Goal: Browse casually

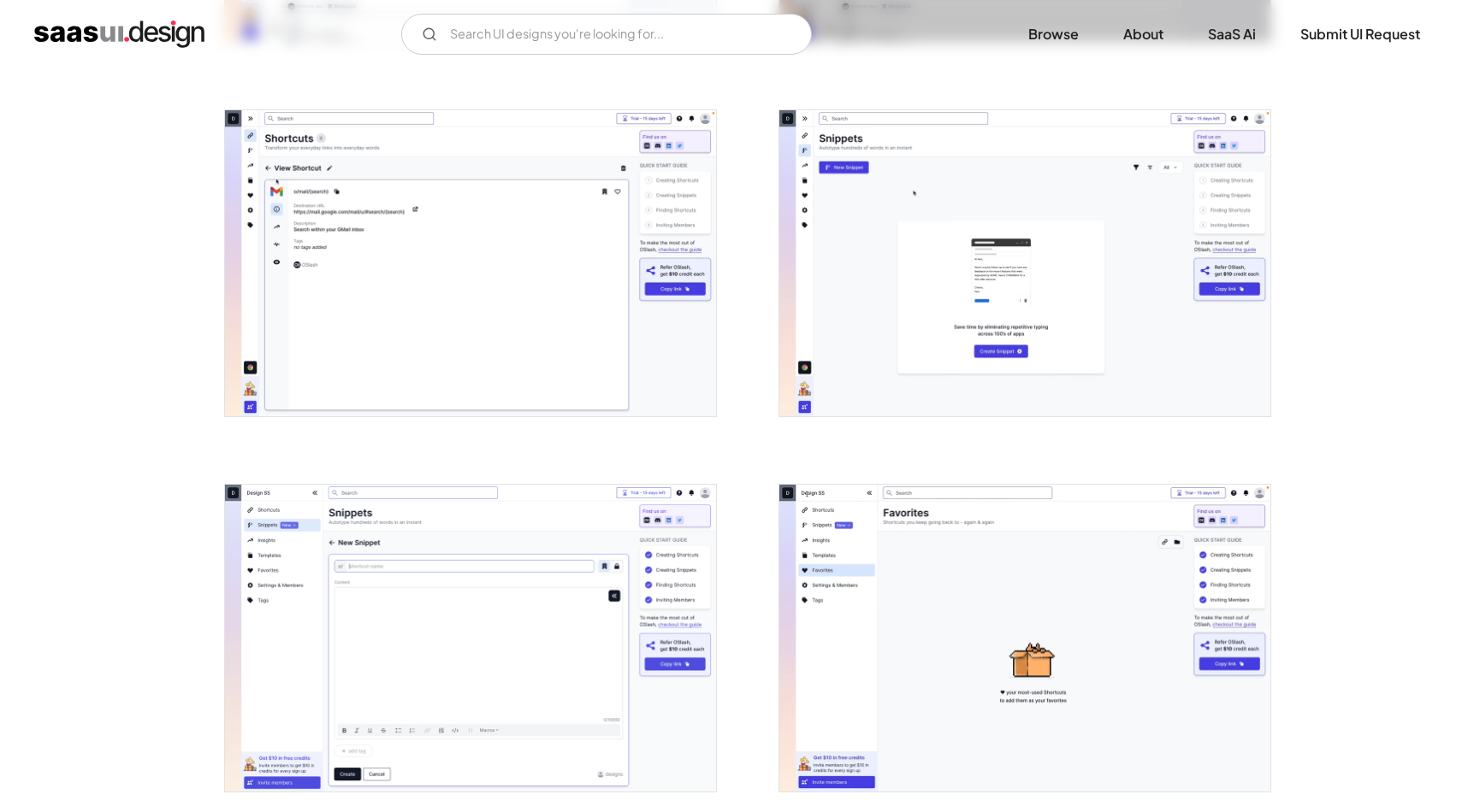
scroll to position [1625, 0]
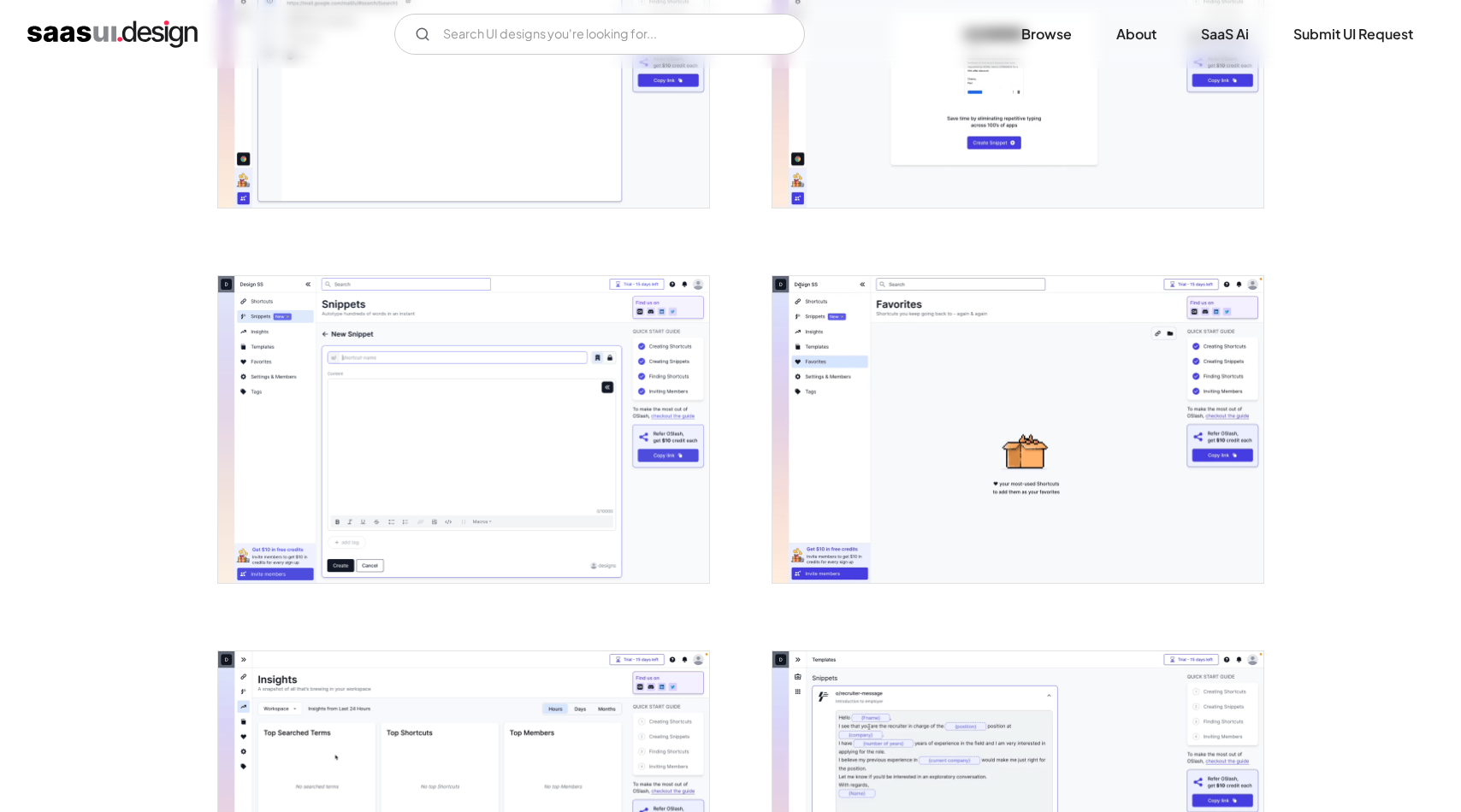
click at [573, 432] on img "open lightbox" at bounding box center [464, 430] width 491 height 307
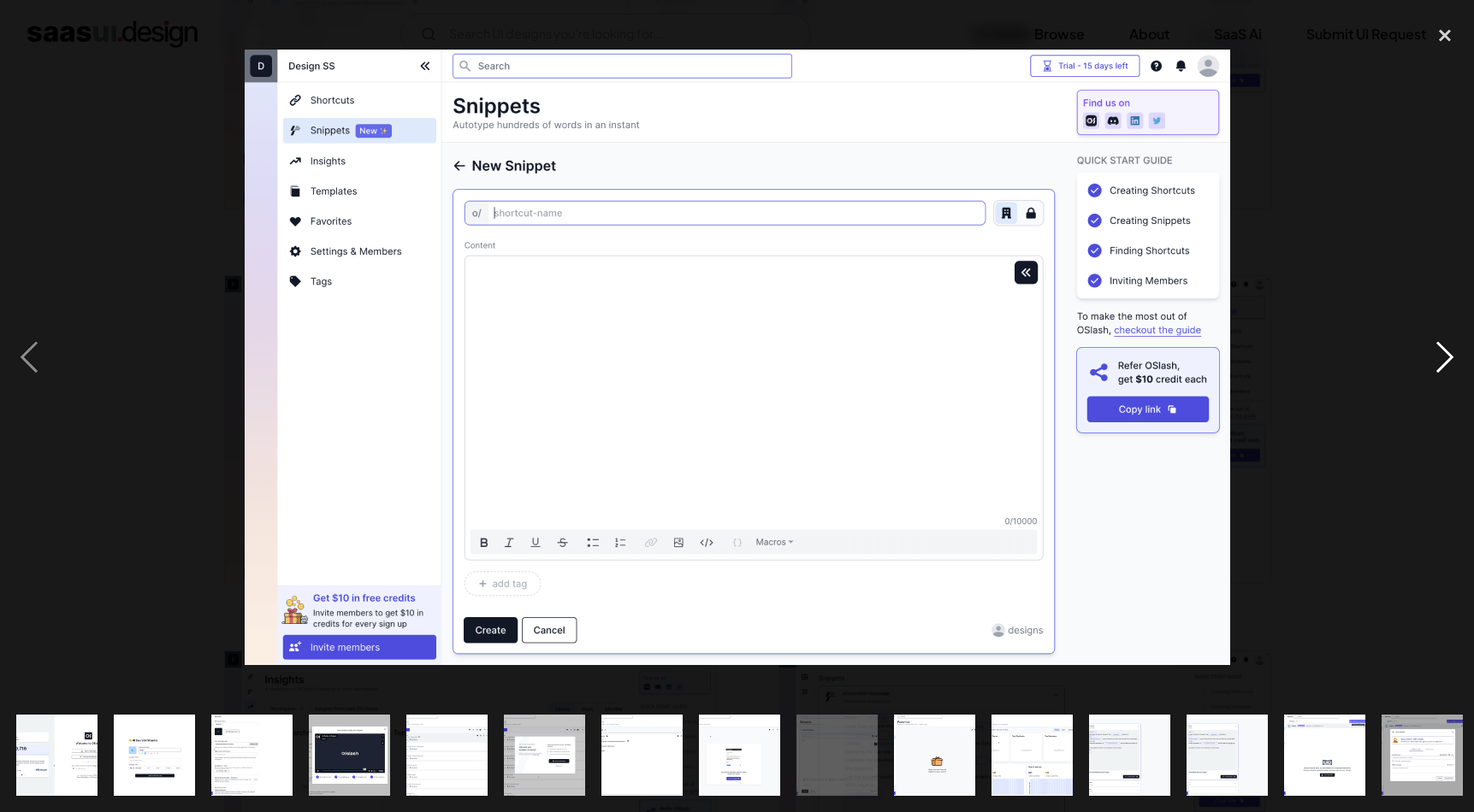
click at [1449, 354] on div "next image" at bounding box center [1444, 357] width 58 height 682
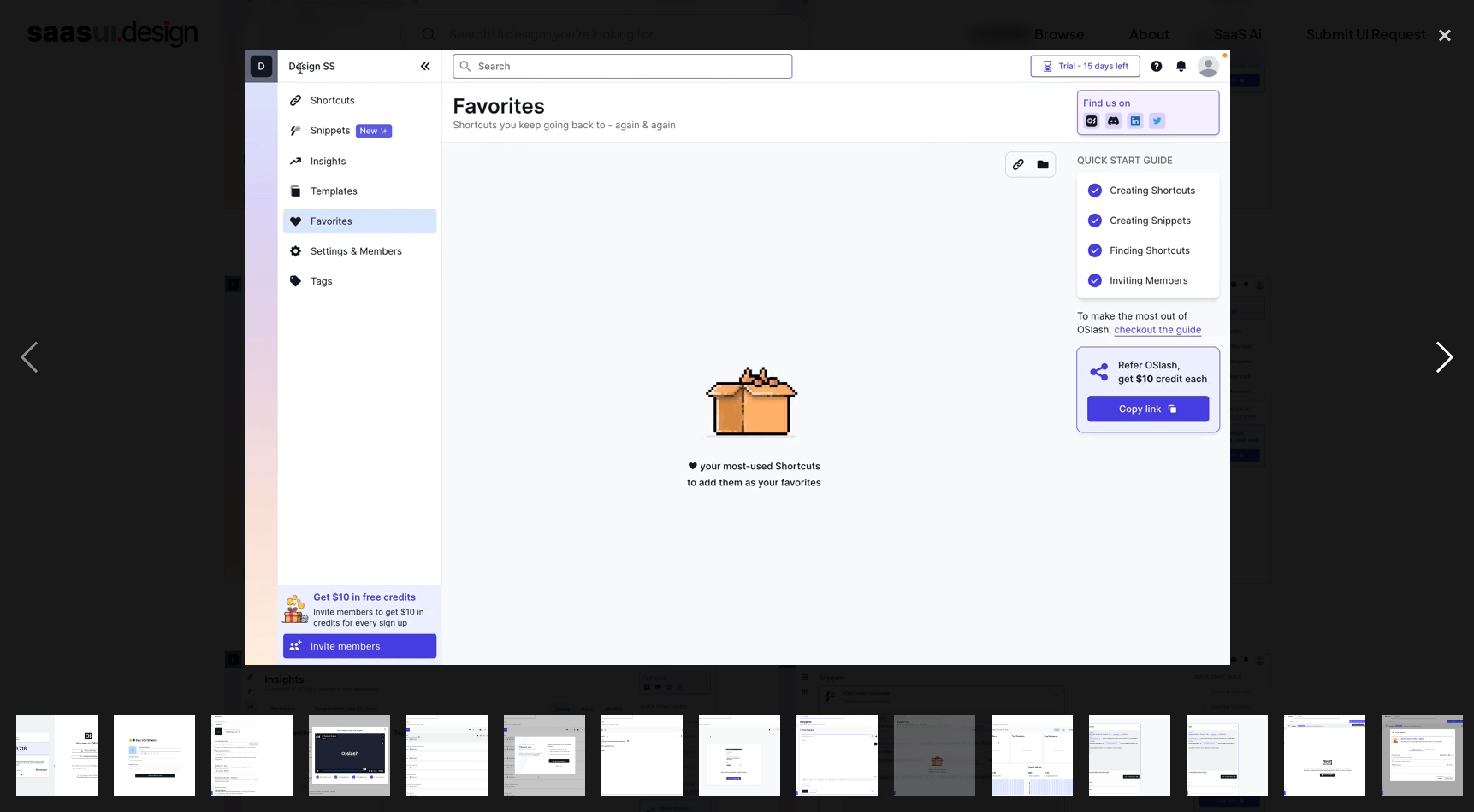
click at [1449, 354] on div "next image" at bounding box center [1444, 357] width 58 height 682
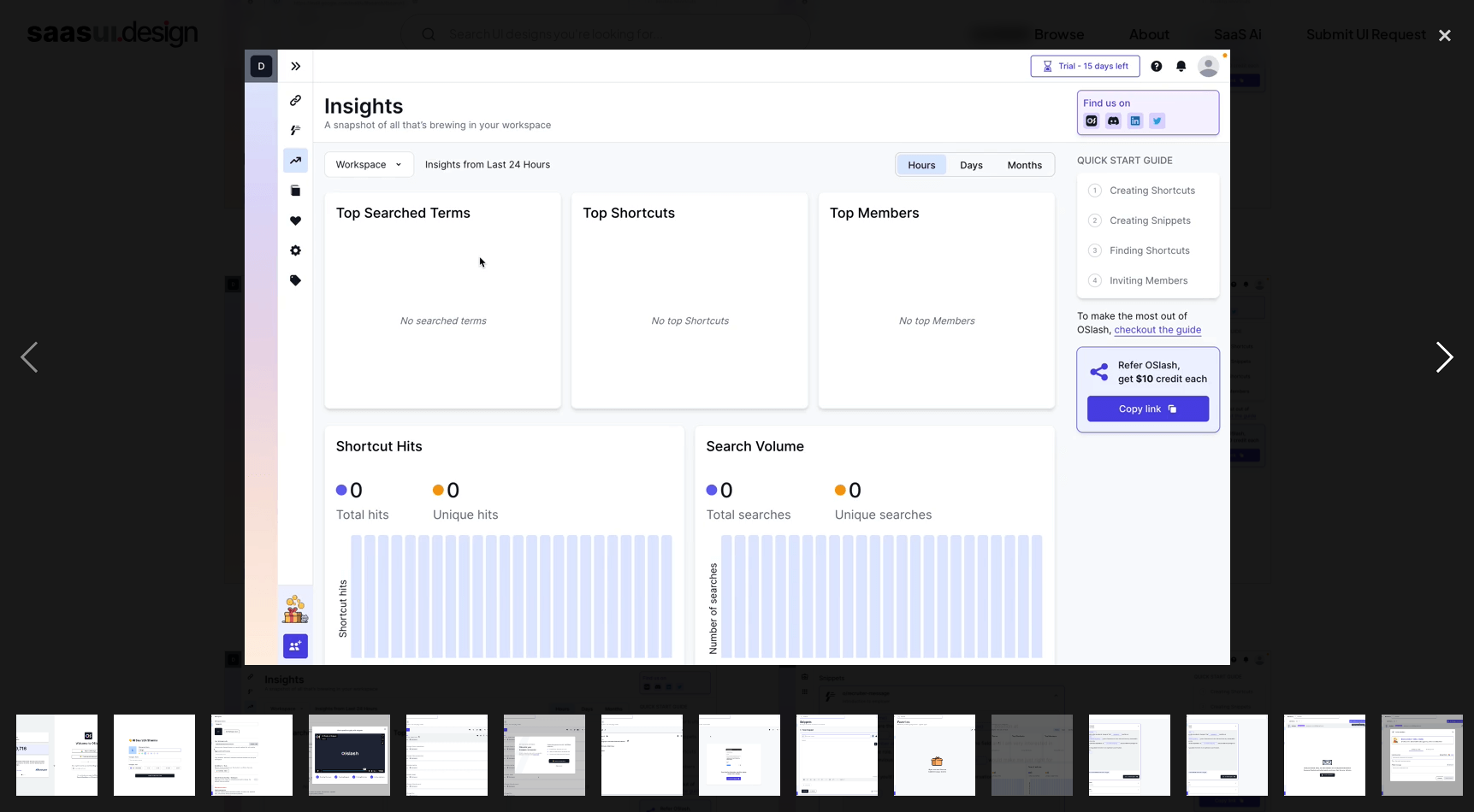
click at [1449, 354] on div "next image" at bounding box center [1444, 357] width 58 height 682
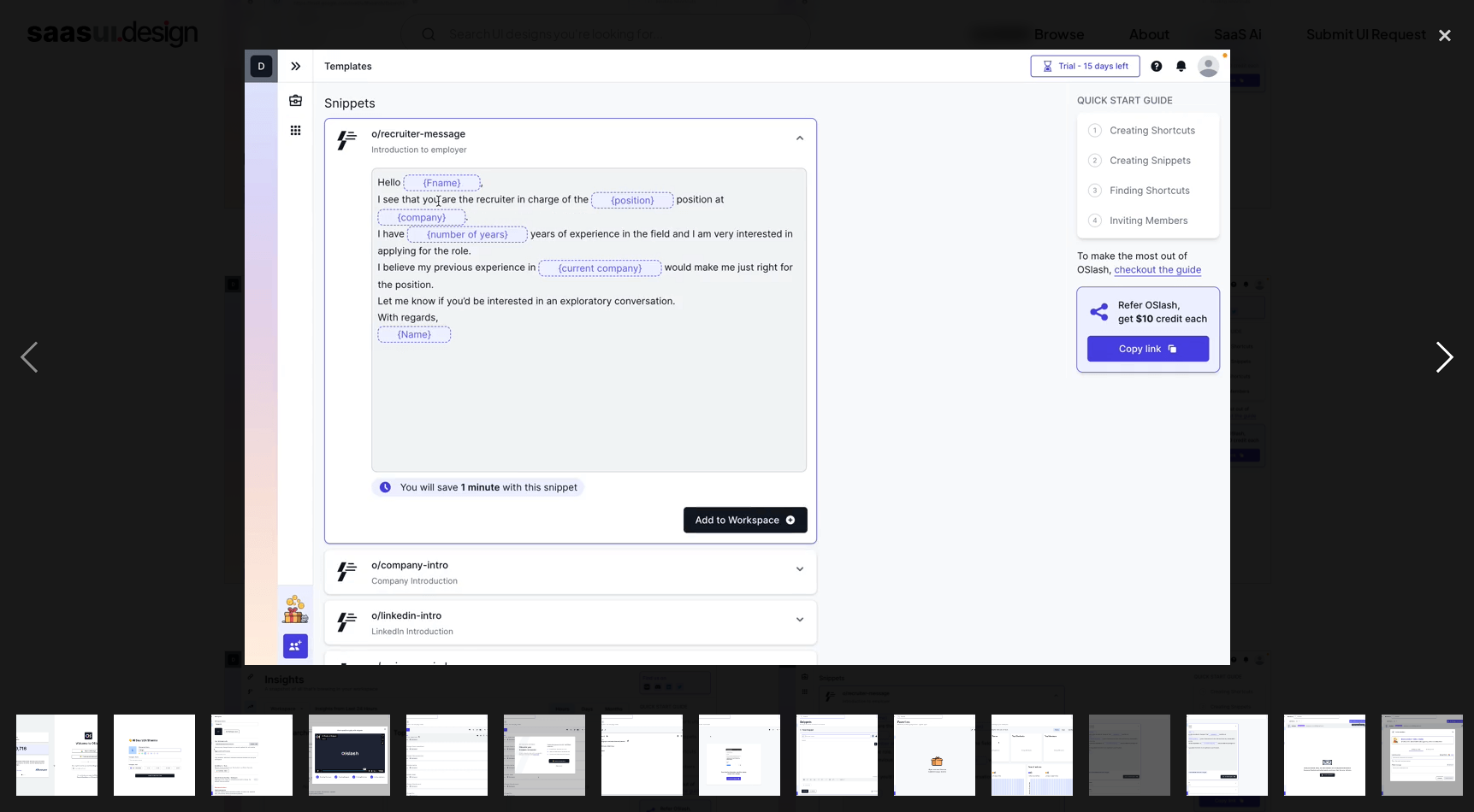
click at [1449, 354] on div "next image" at bounding box center [1444, 357] width 58 height 682
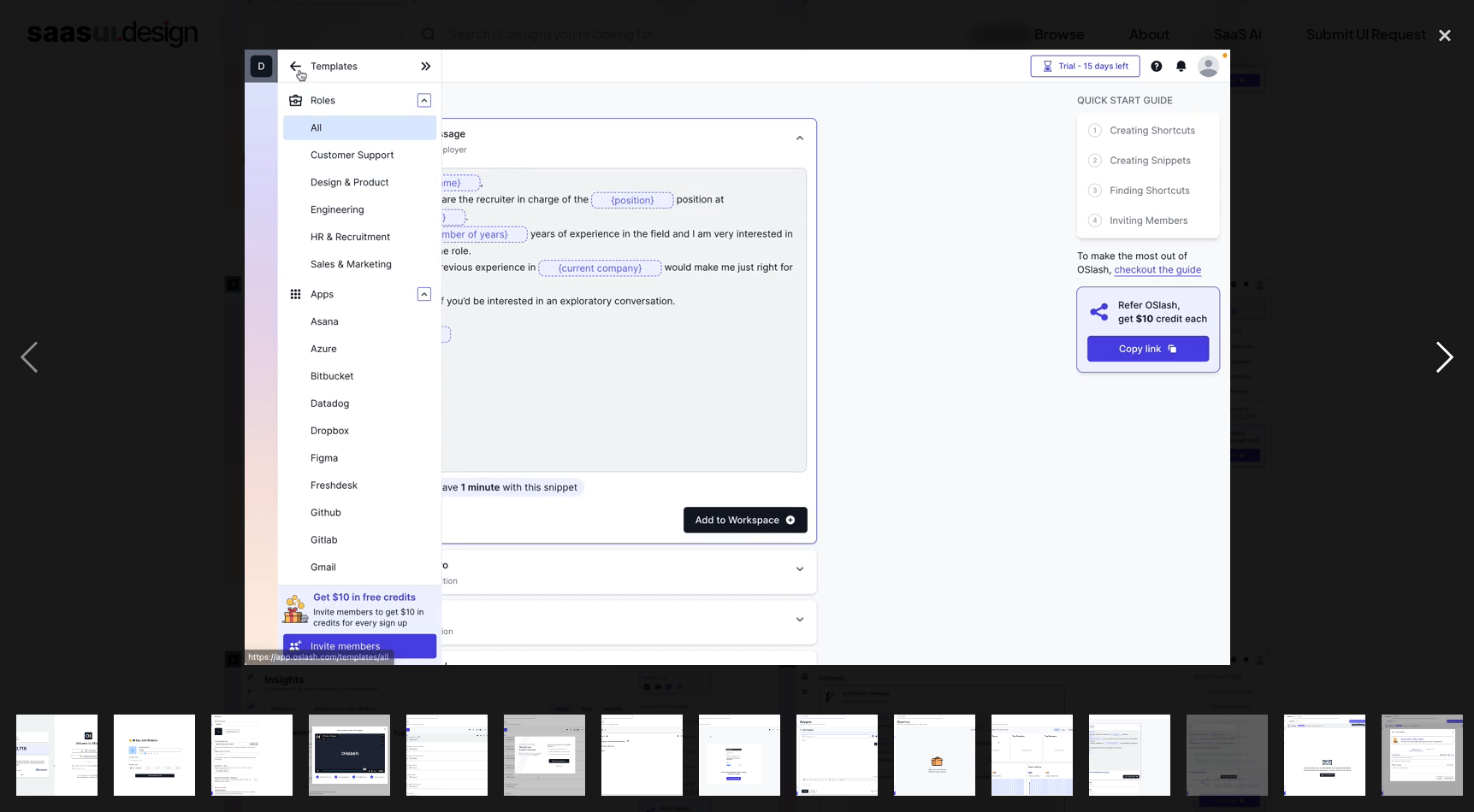
click at [1449, 354] on div "next image" at bounding box center [1444, 357] width 58 height 682
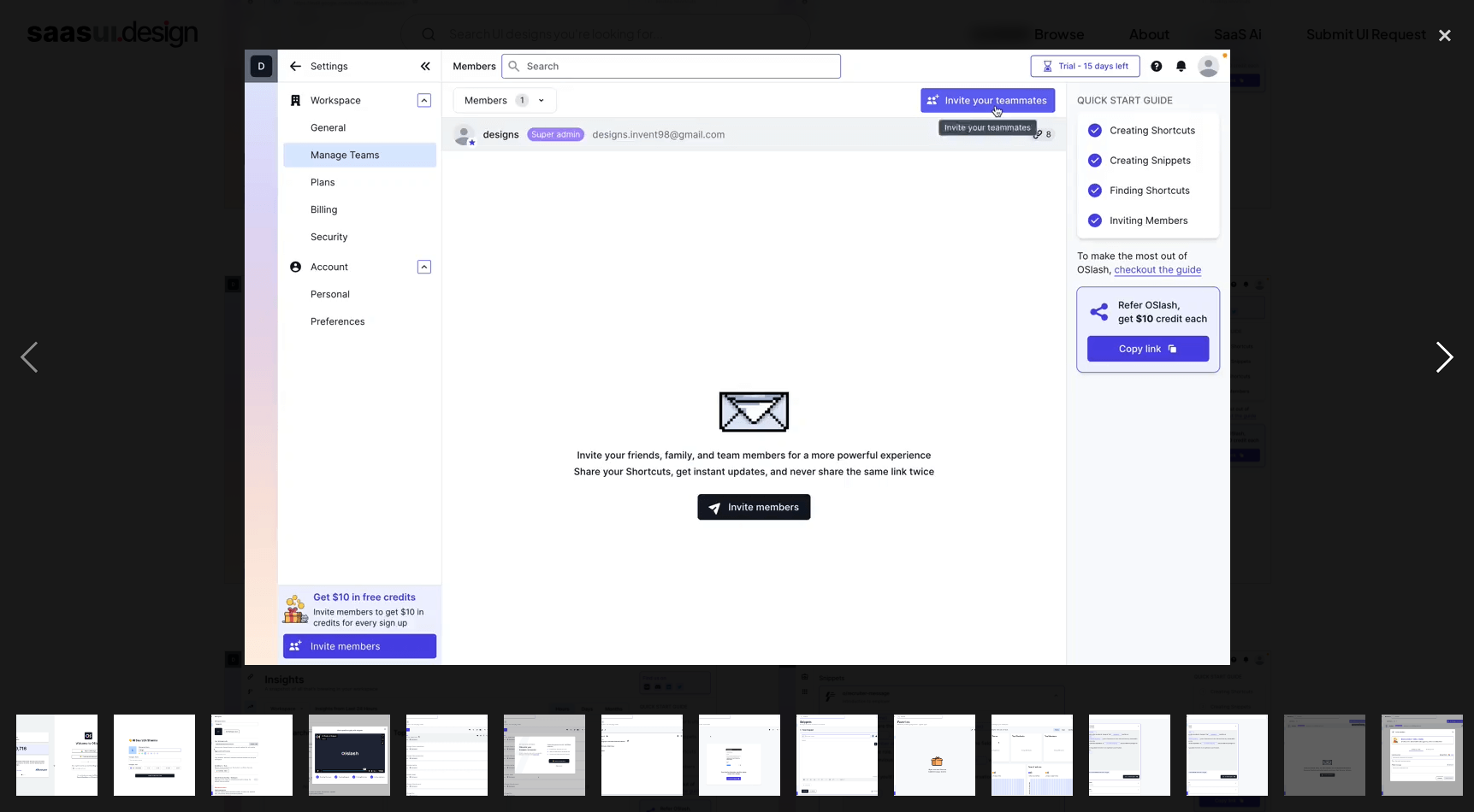
click at [1449, 354] on div "next image" at bounding box center [1444, 357] width 58 height 682
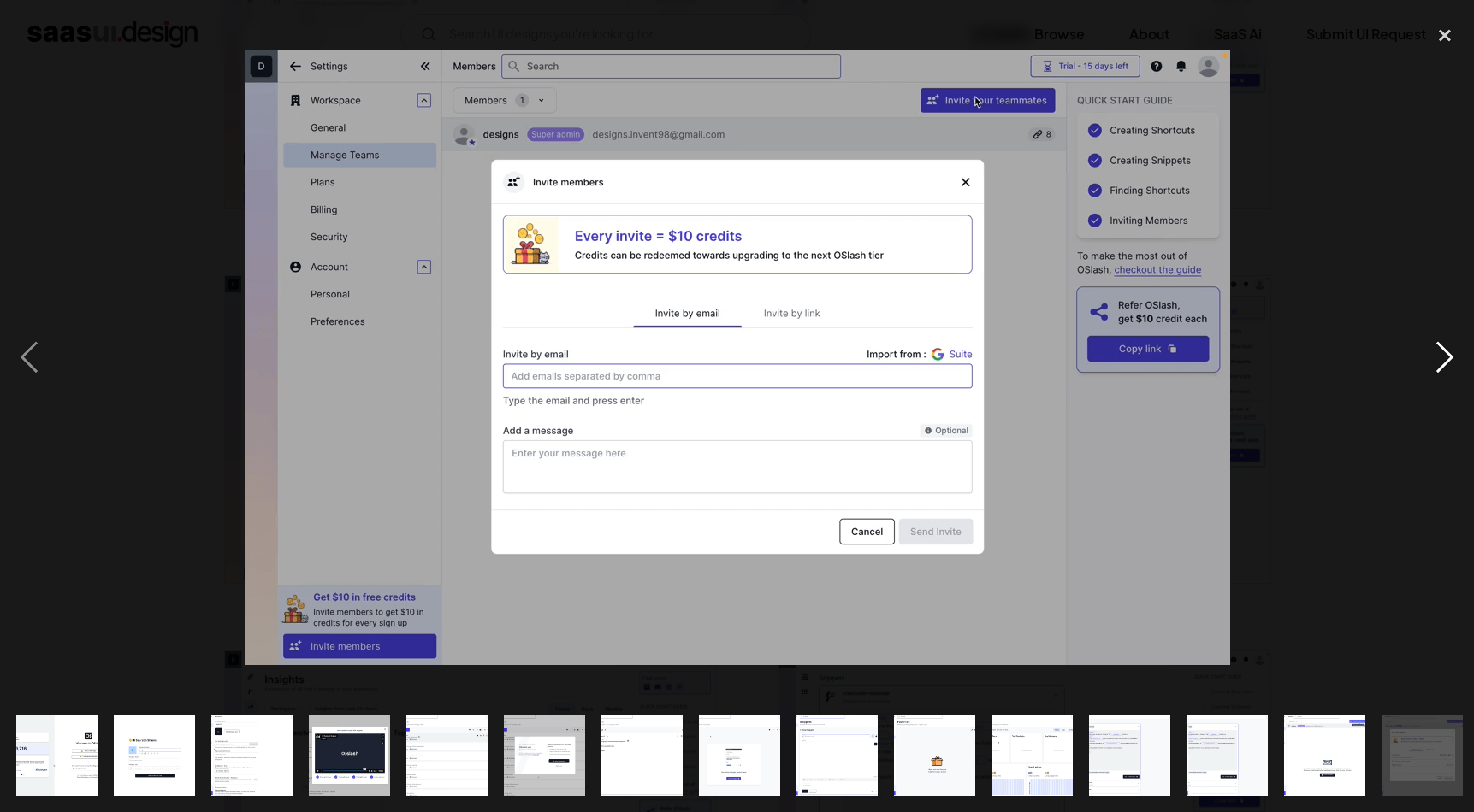
click at [1449, 354] on div "next image" at bounding box center [1444, 357] width 58 height 682
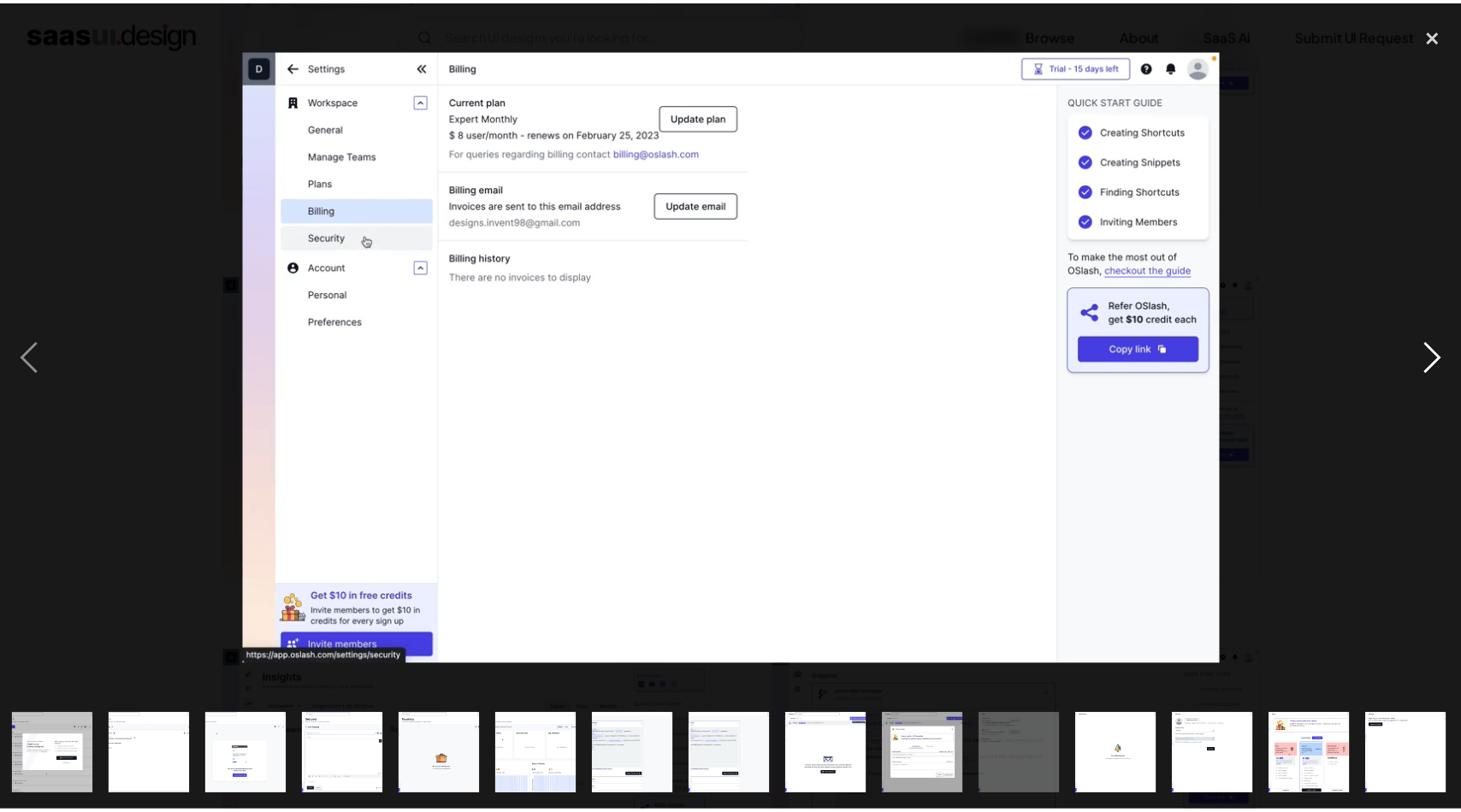
scroll to position [0, 492]
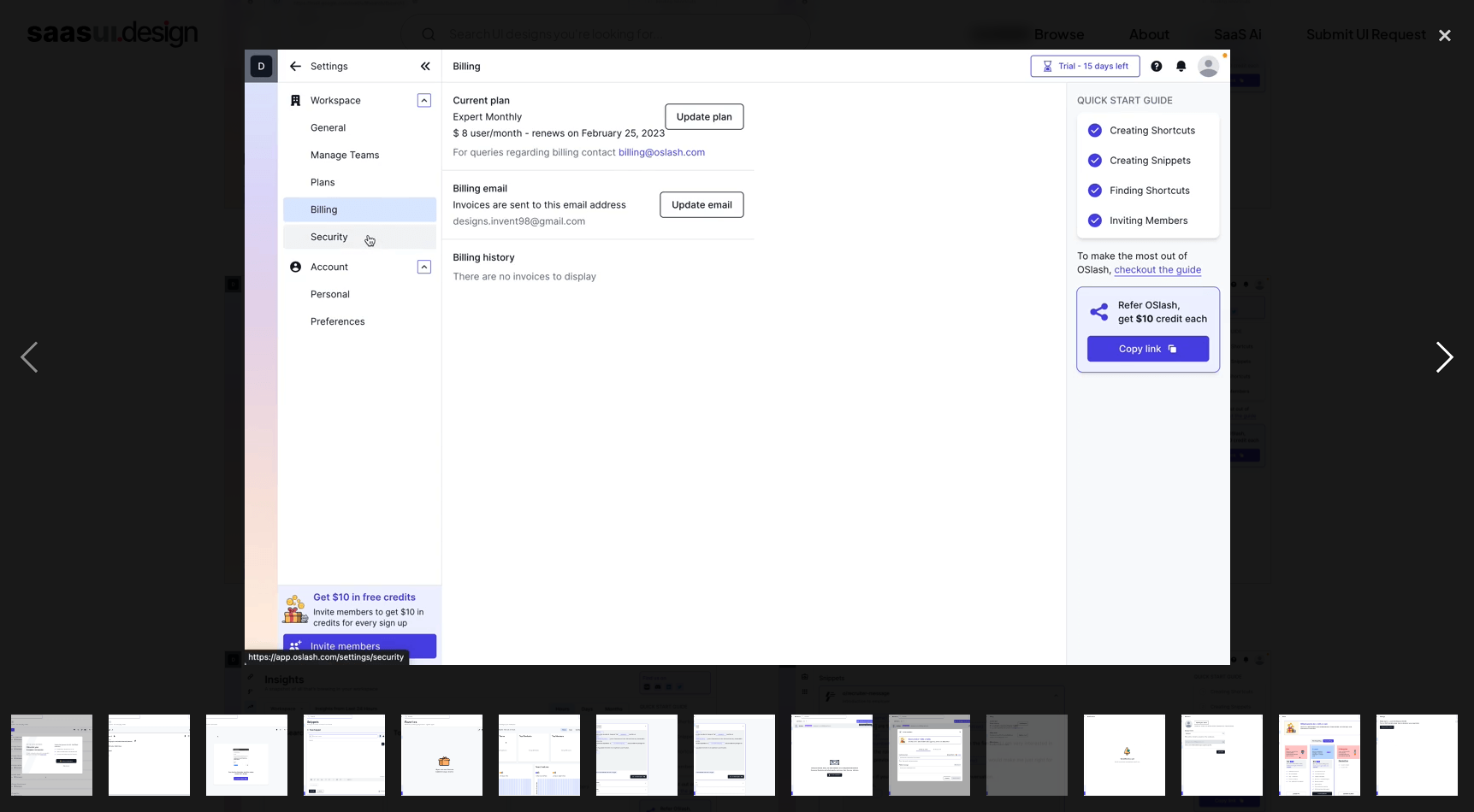
click at [1449, 354] on div "next image" at bounding box center [1444, 357] width 58 height 682
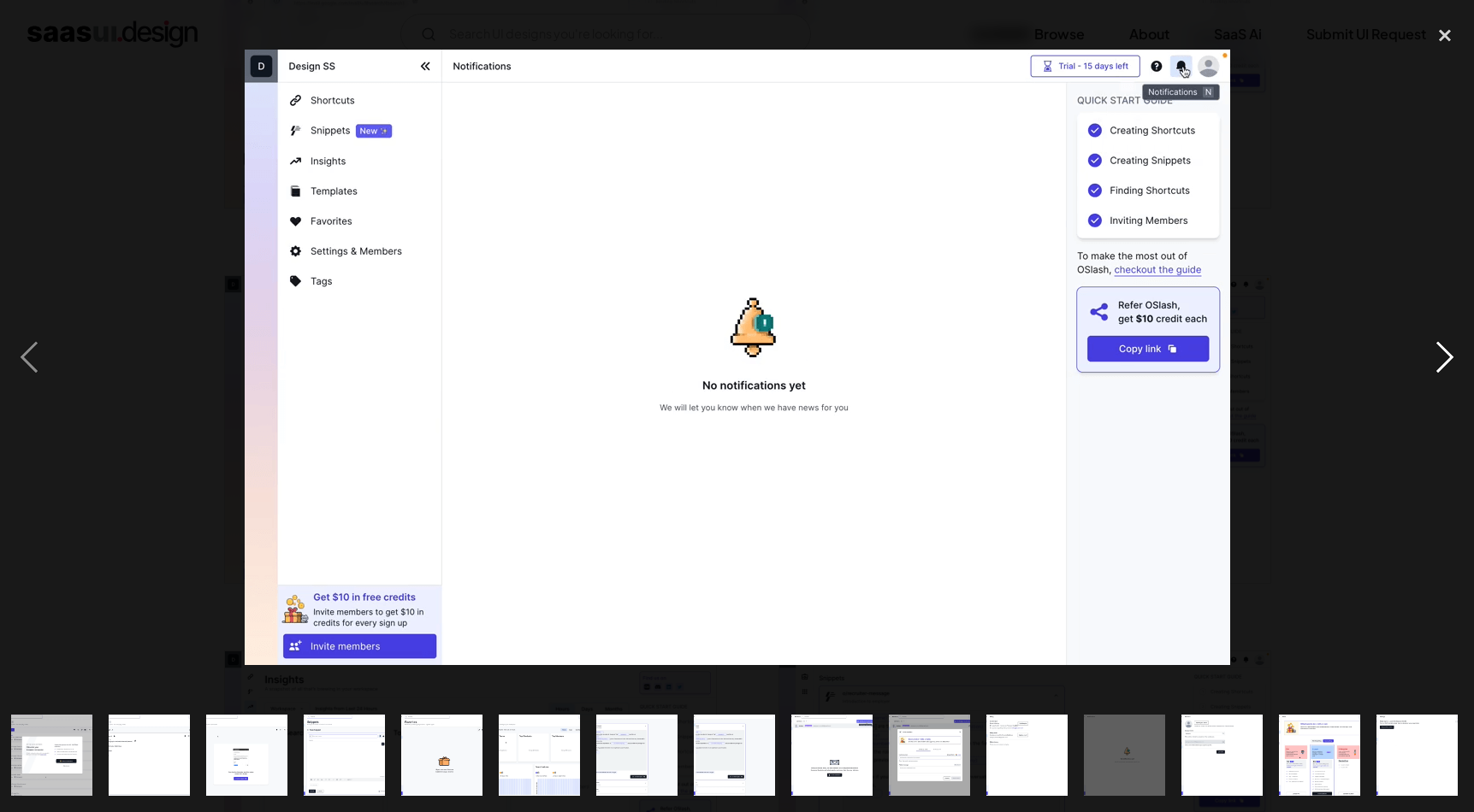
click at [1449, 354] on div "next image" at bounding box center [1444, 357] width 58 height 682
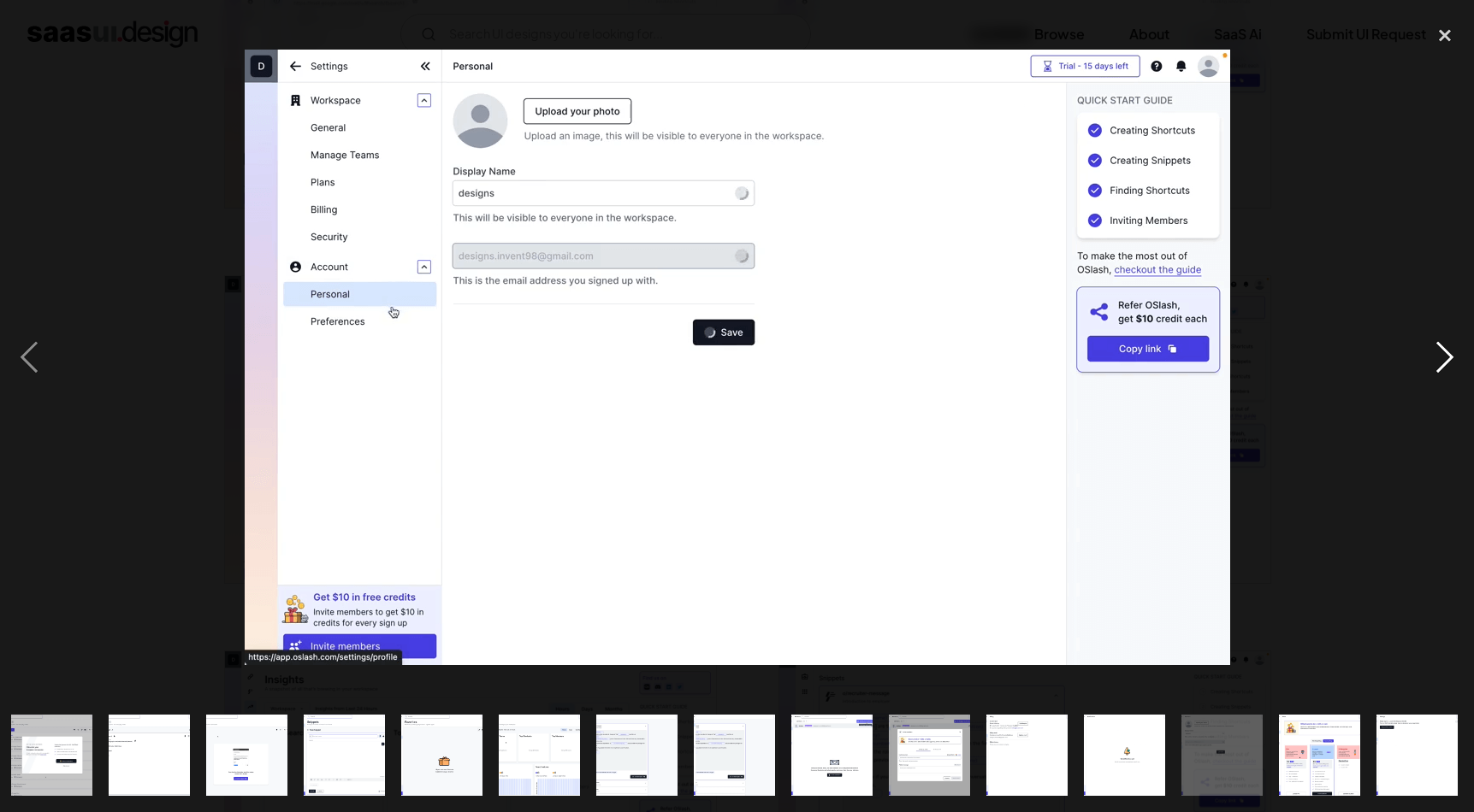
click at [1449, 354] on div "next image" at bounding box center [1444, 357] width 58 height 682
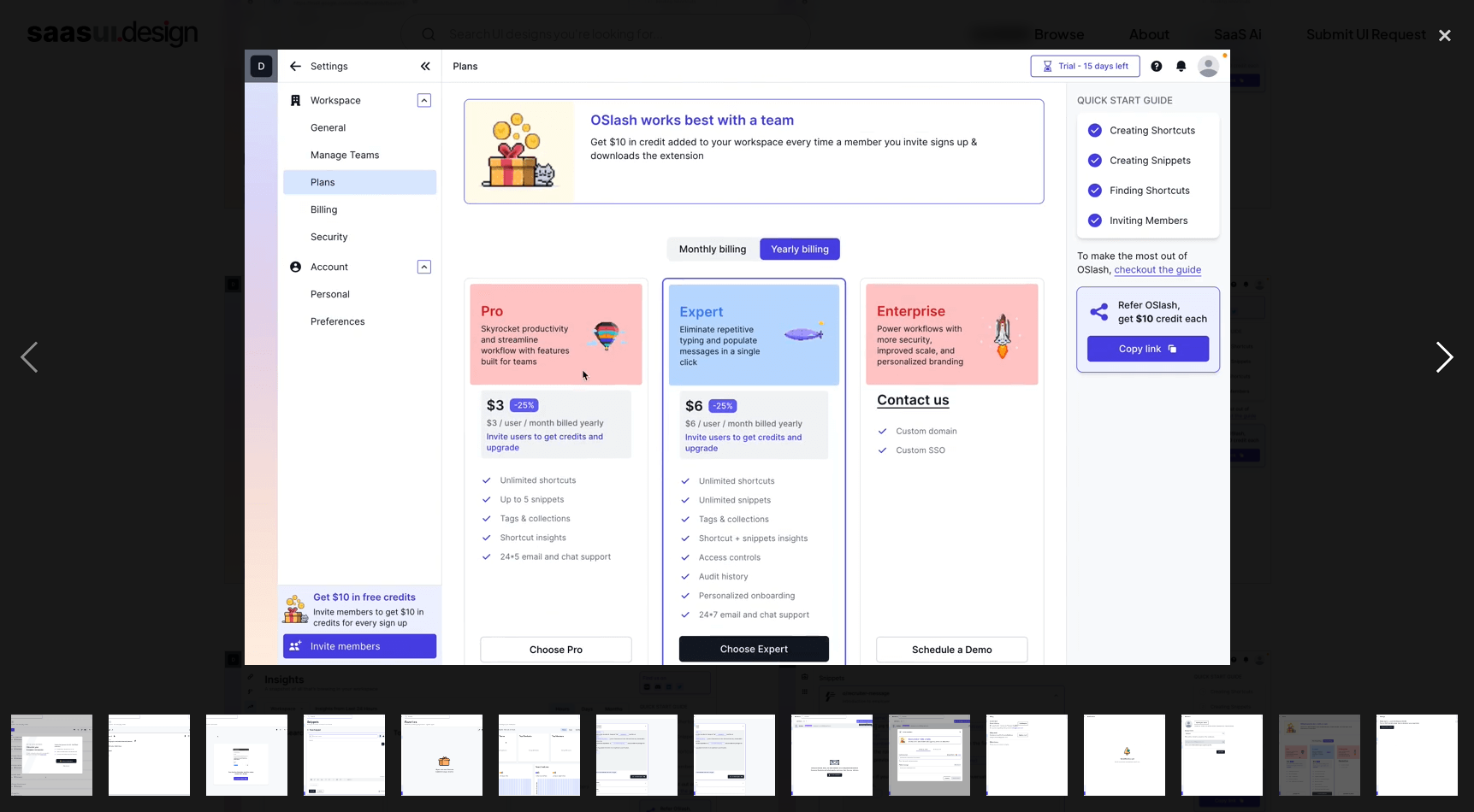
click at [1449, 354] on div "next image" at bounding box center [1444, 357] width 58 height 682
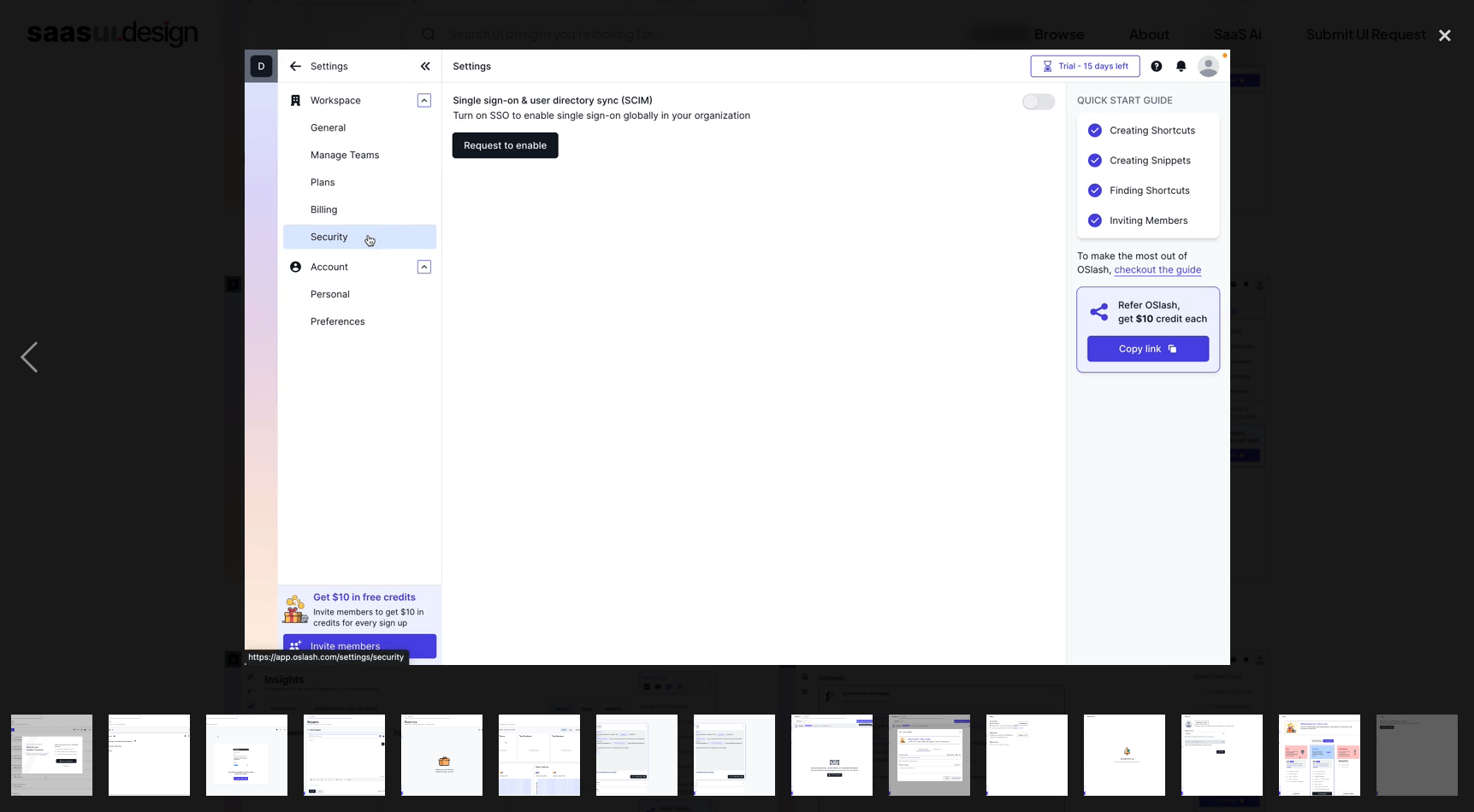
click at [1449, 354] on div "next image" at bounding box center [1444, 357] width 58 height 682
click at [26, 368] on div "previous image" at bounding box center [29, 357] width 58 height 682
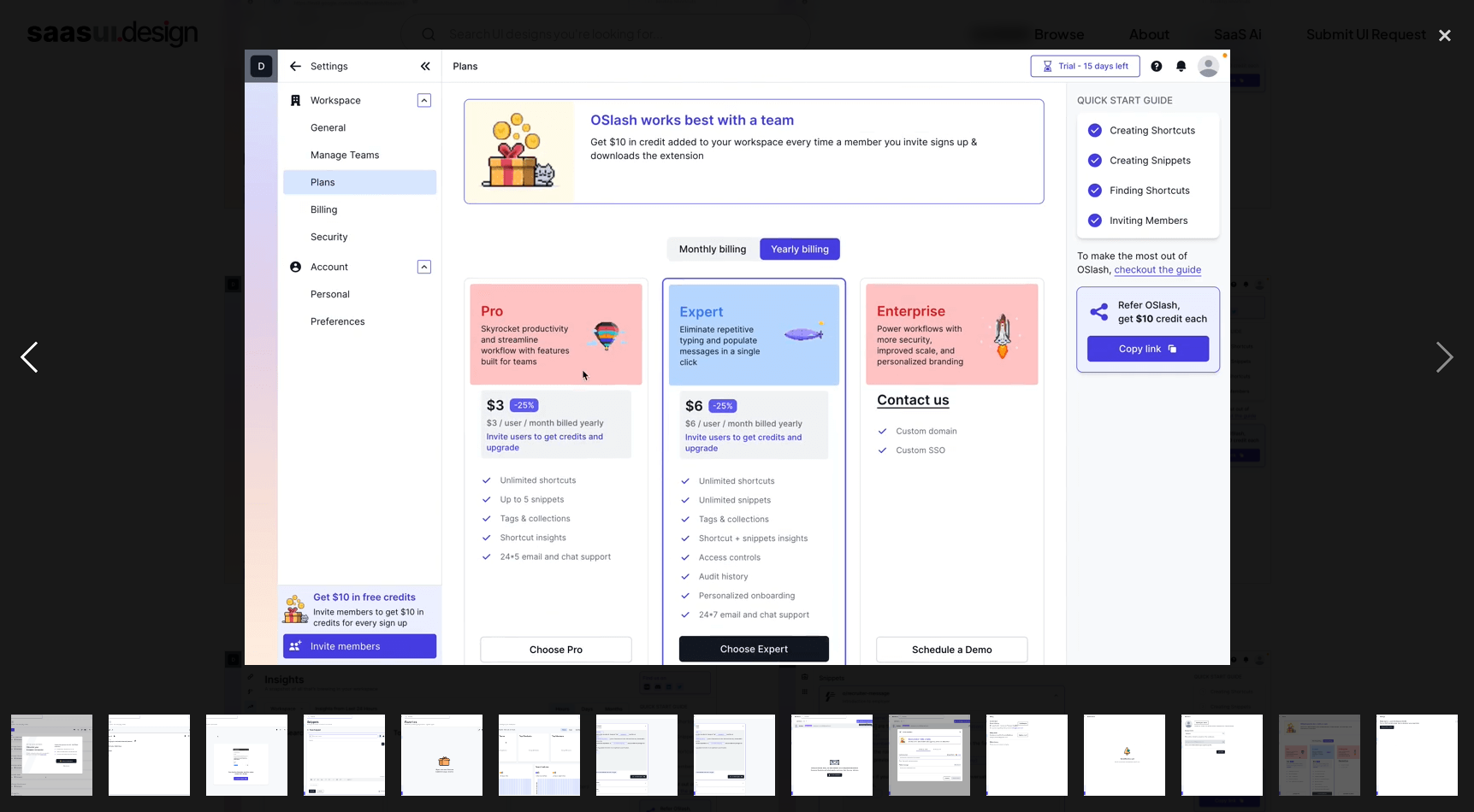
click at [26, 368] on div "previous image" at bounding box center [29, 357] width 58 height 682
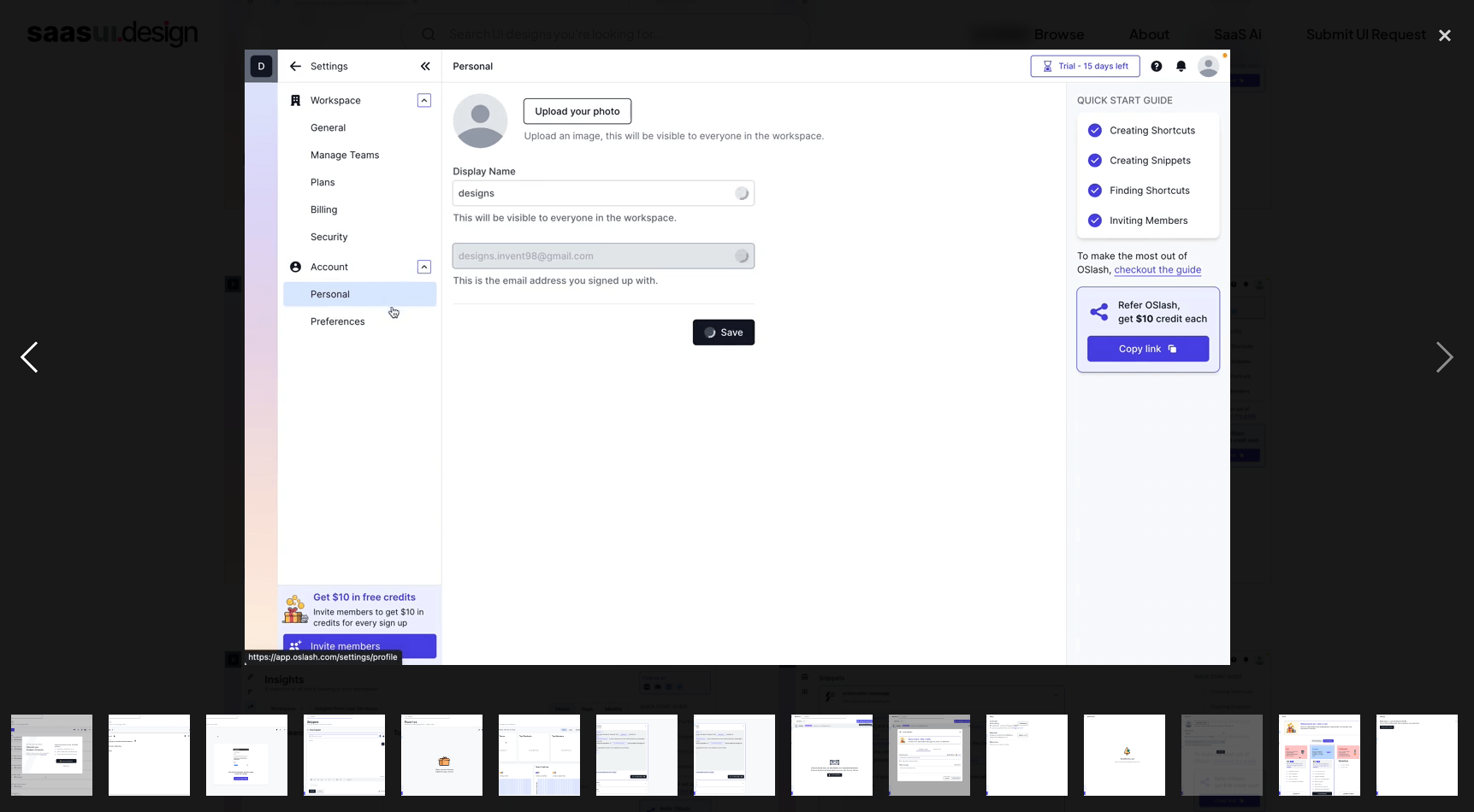
click at [26, 368] on div "previous image" at bounding box center [29, 357] width 58 height 682
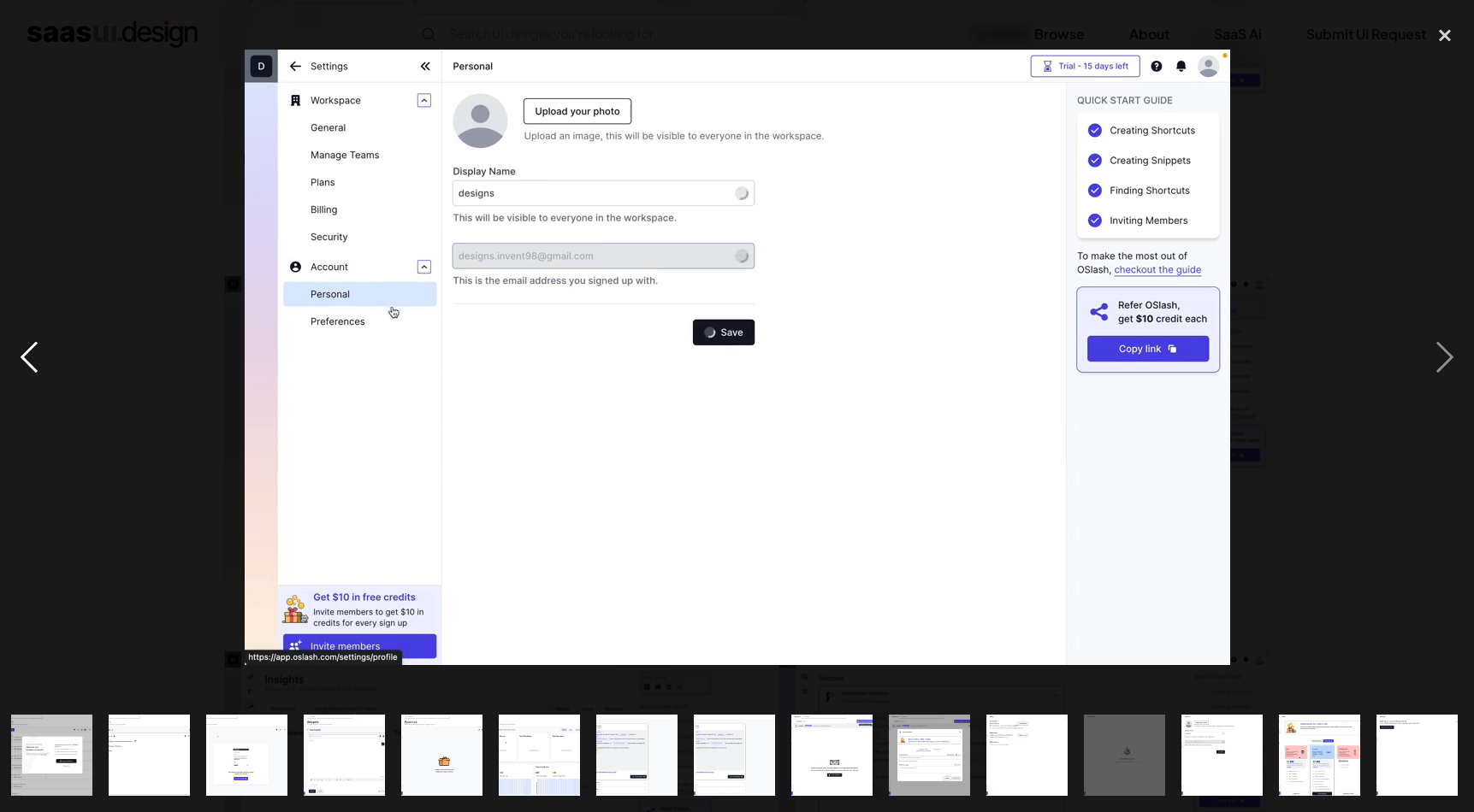
click at [26, 368] on div "previous image" at bounding box center [29, 357] width 58 height 682
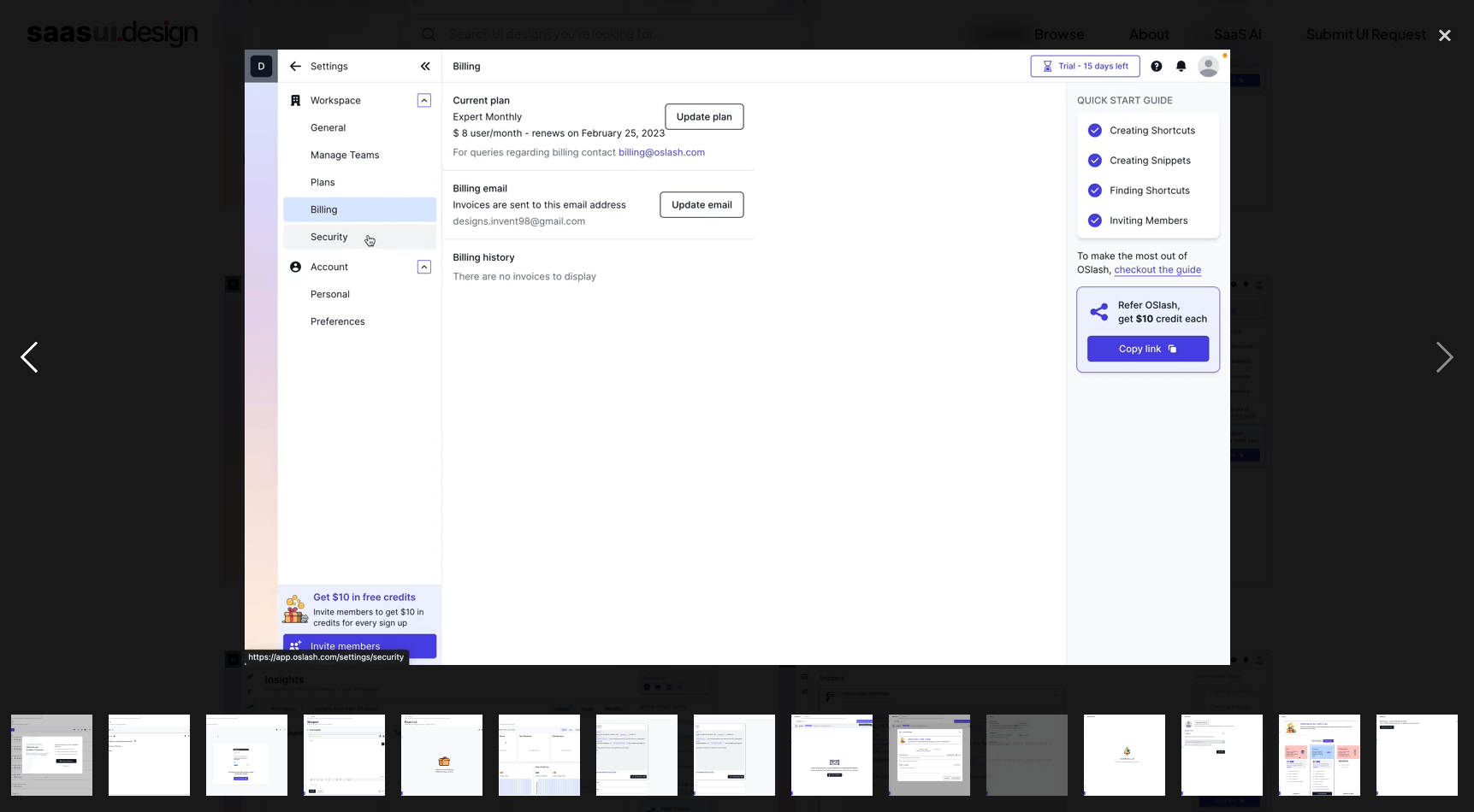
click at [26, 368] on div "previous image" at bounding box center [29, 357] width 58 height 682
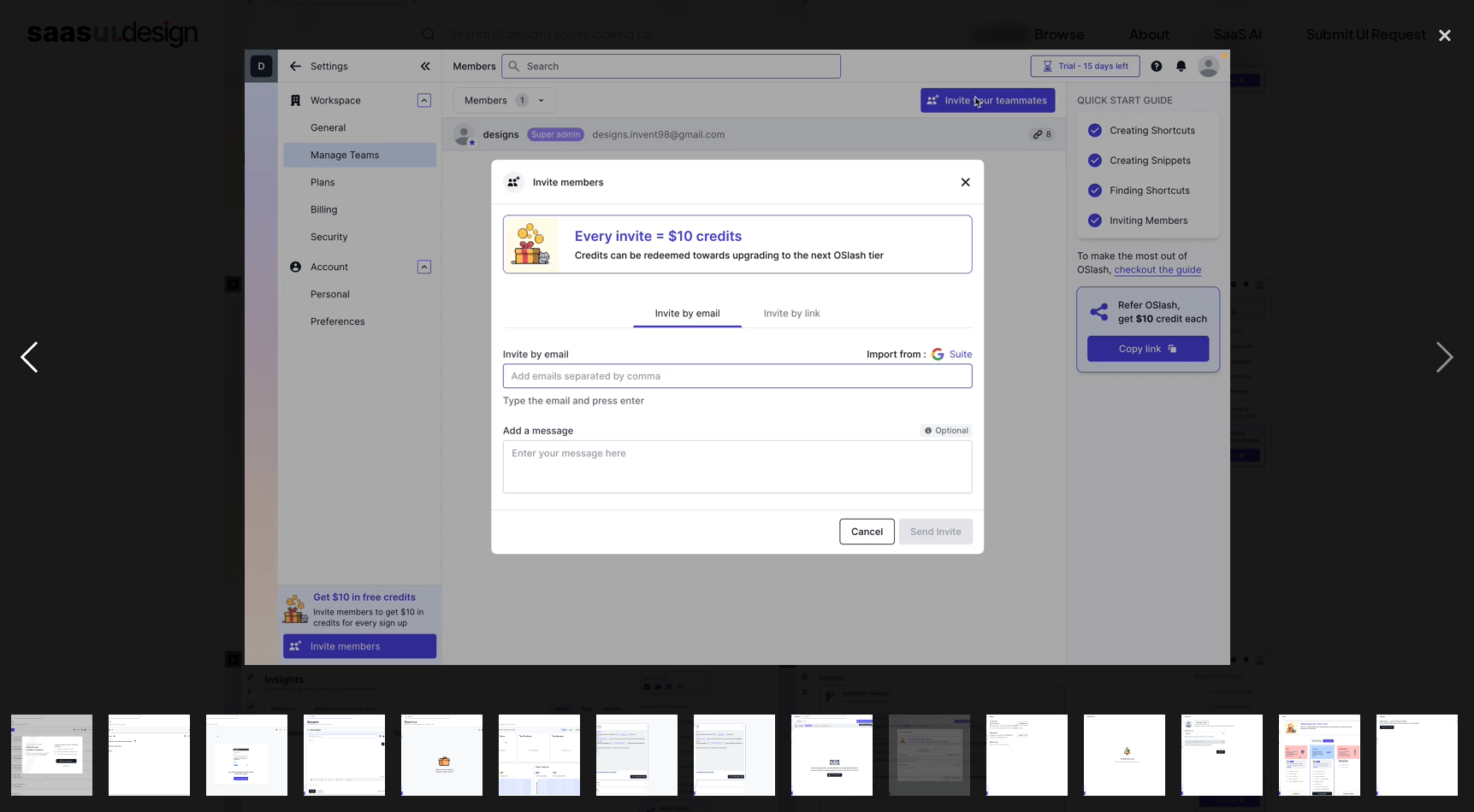
click at [26, 368] on div "previous image" at bounding box center [29, 357] width 58 height 682
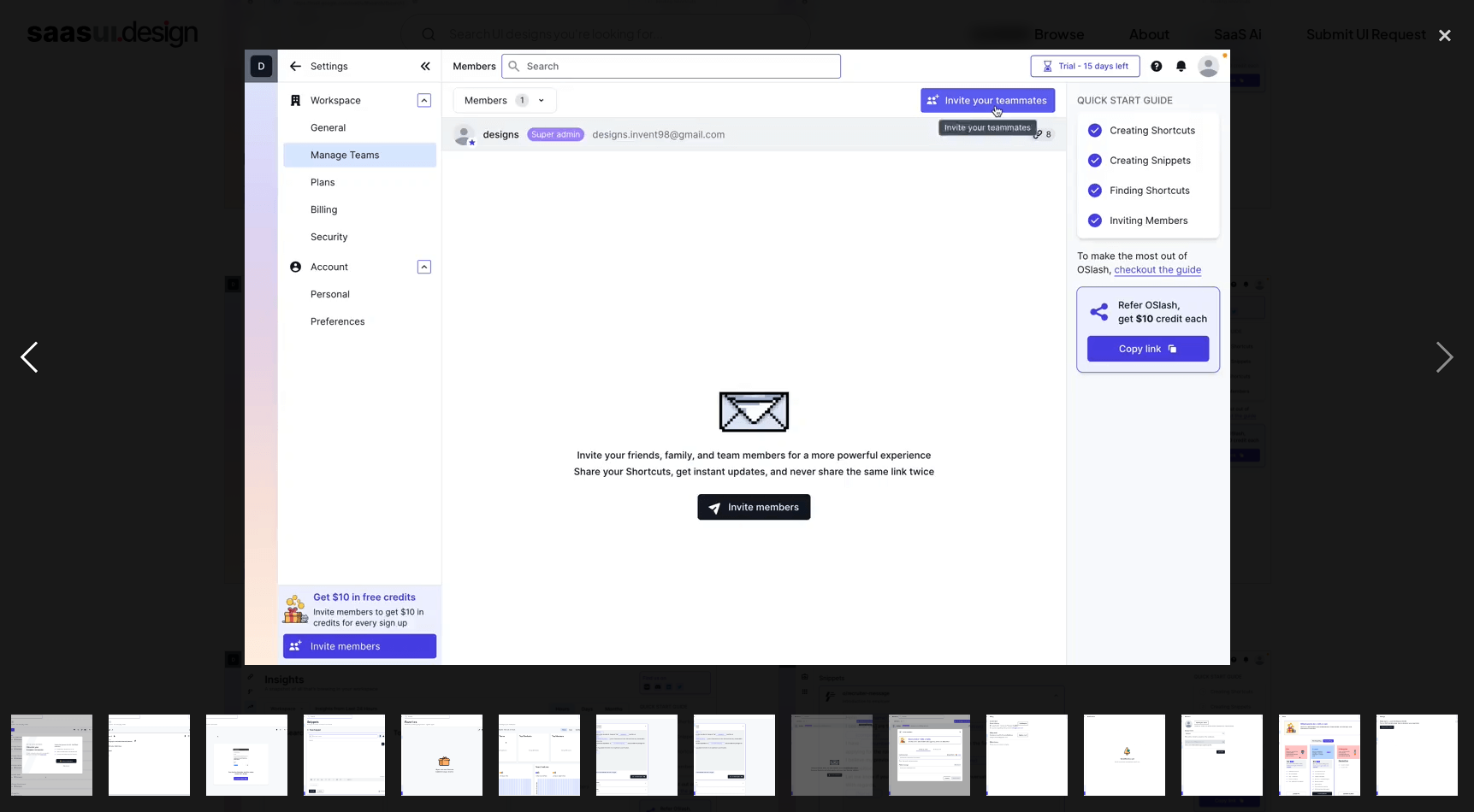
click at [26, 368] on div "previous image" at bounding box center [29, 357] width 58 height 682
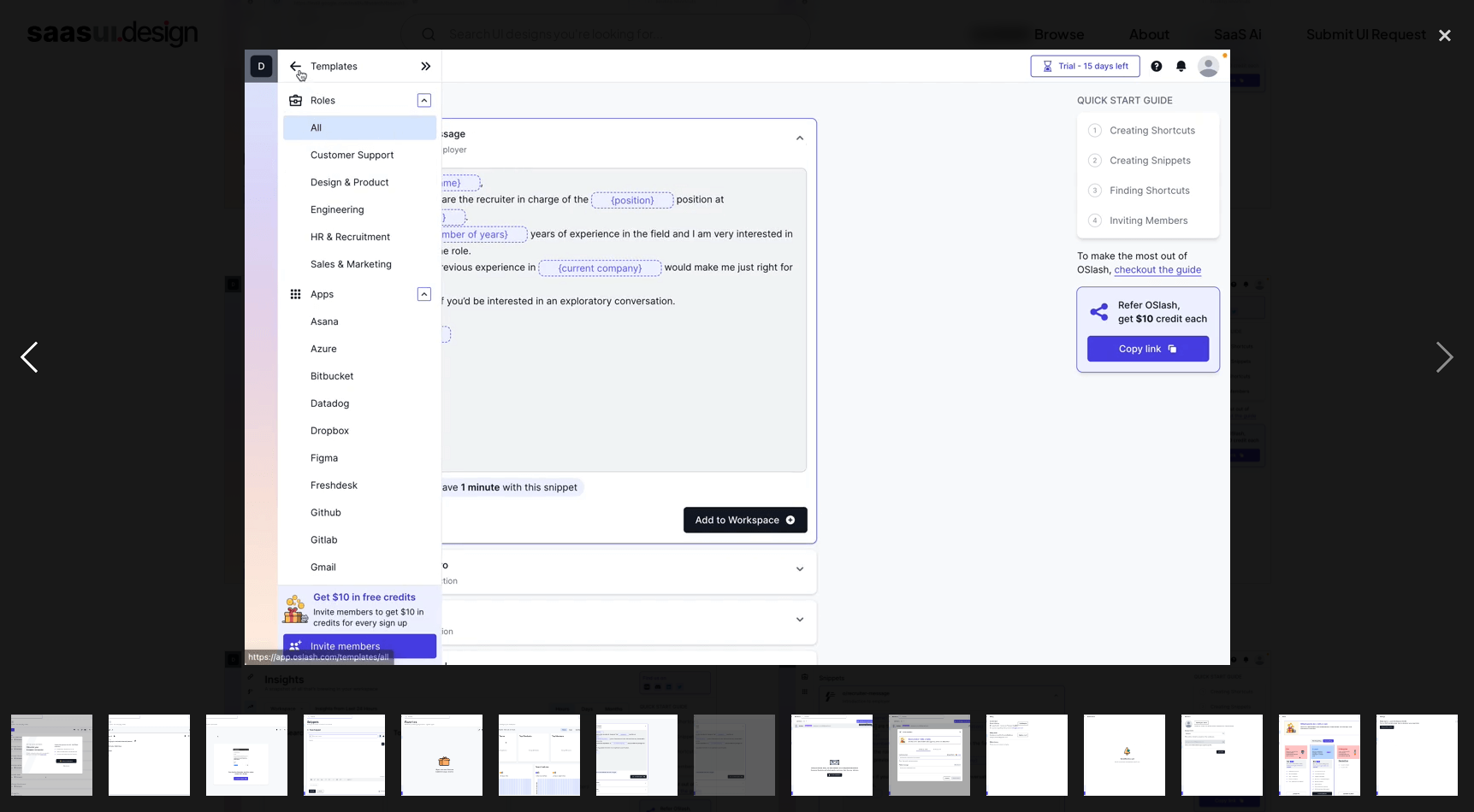
click at [26, 368] on div "previous image" at bounding box center [29, 357] width 58 height 682
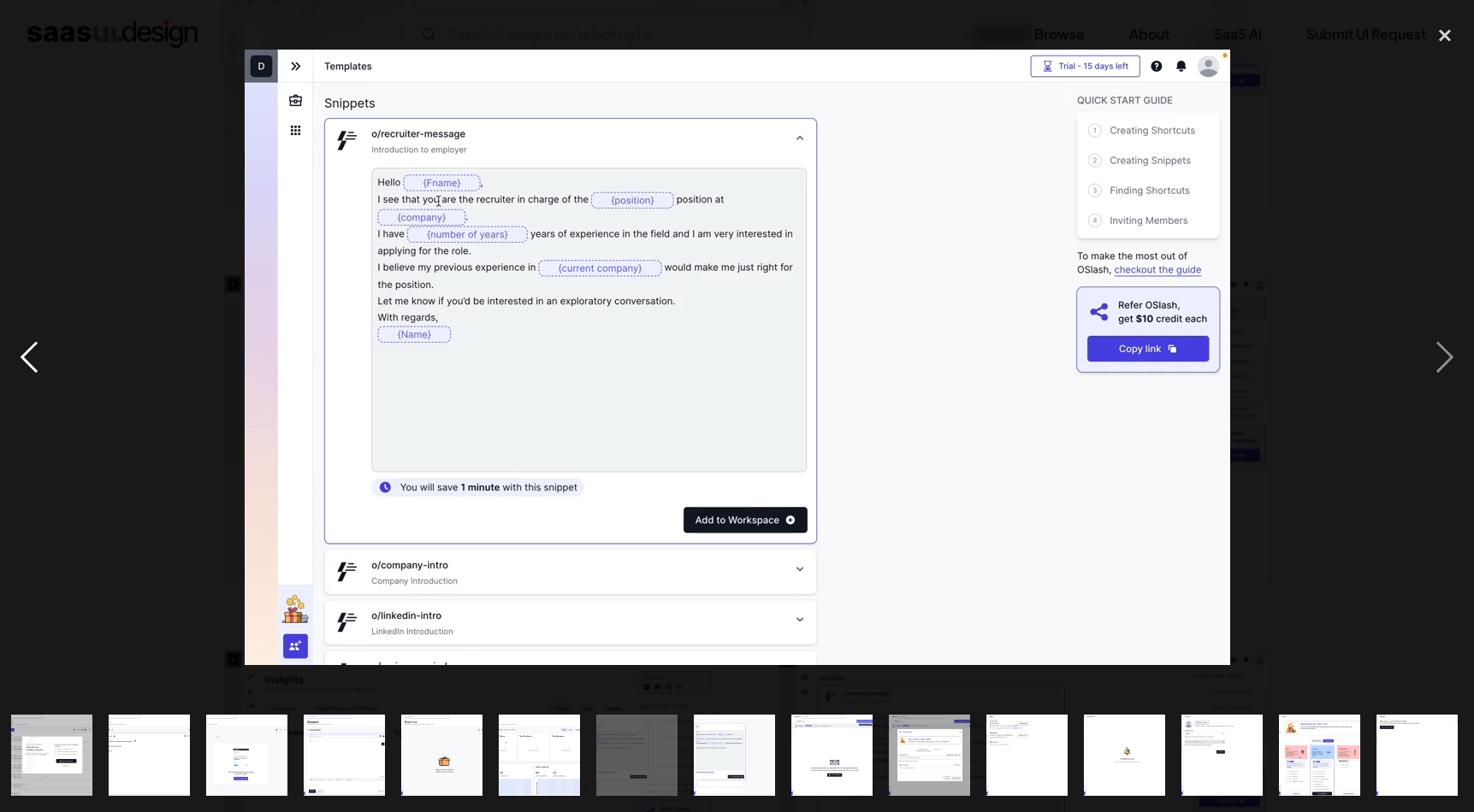
click at [26, 368] on div "previous image" at bounding box center [29, 357] width 58 height 682
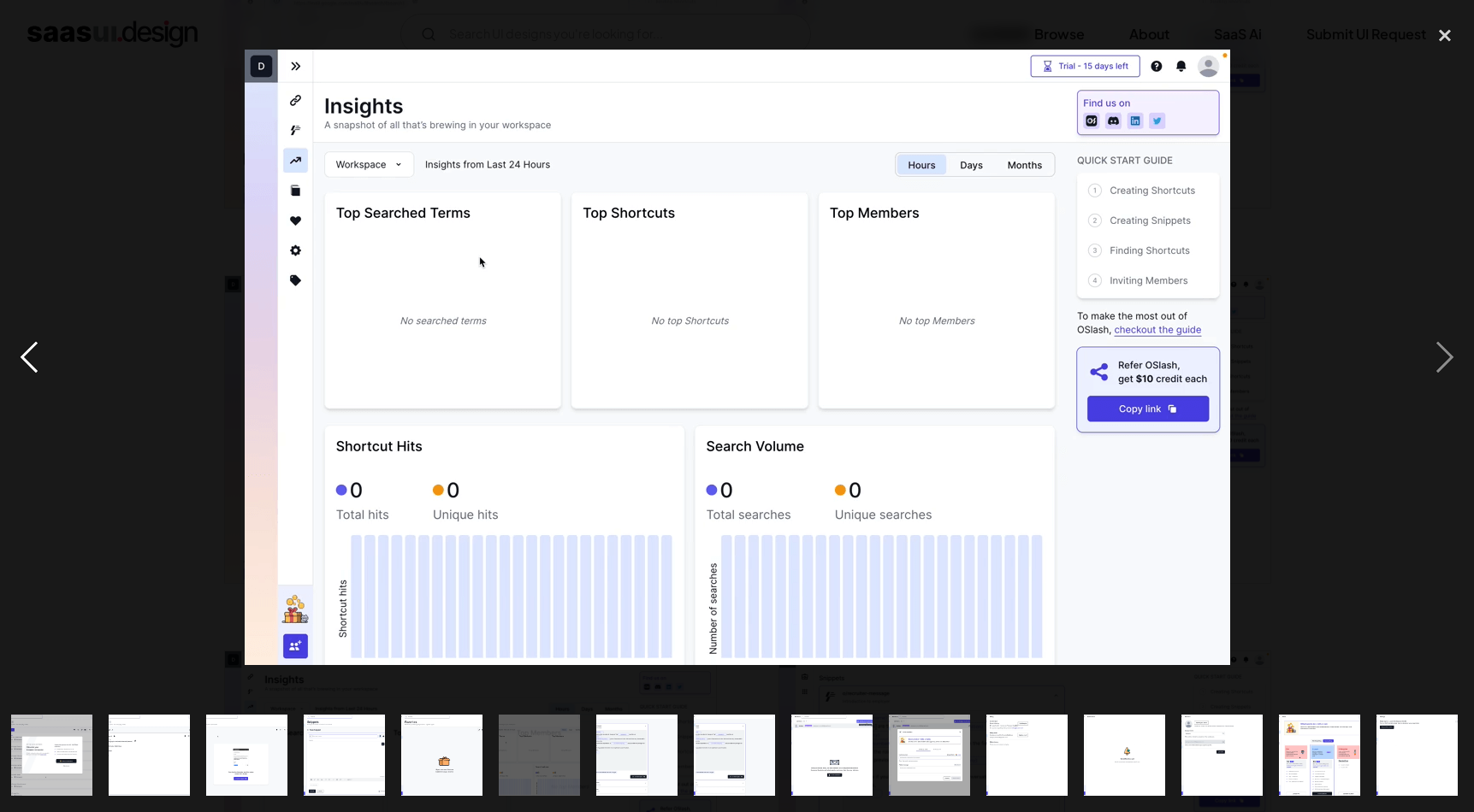
click at [26, 368] on div "previous image" at bounding box center [29, 357] width 58 height 682
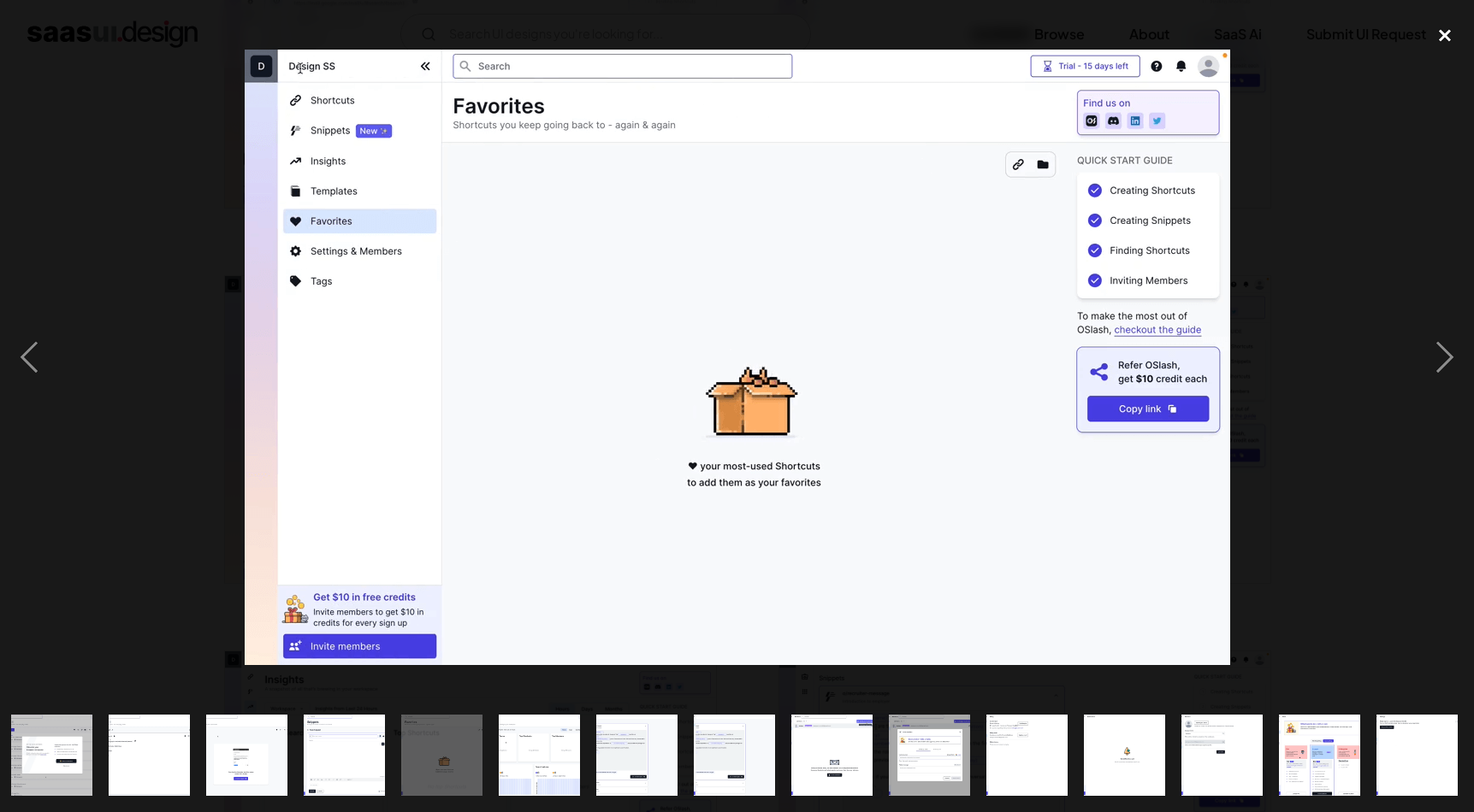
click at [1447, 35] on div "close lightbox" at bounding box center [1444, 35] width 58 height 38
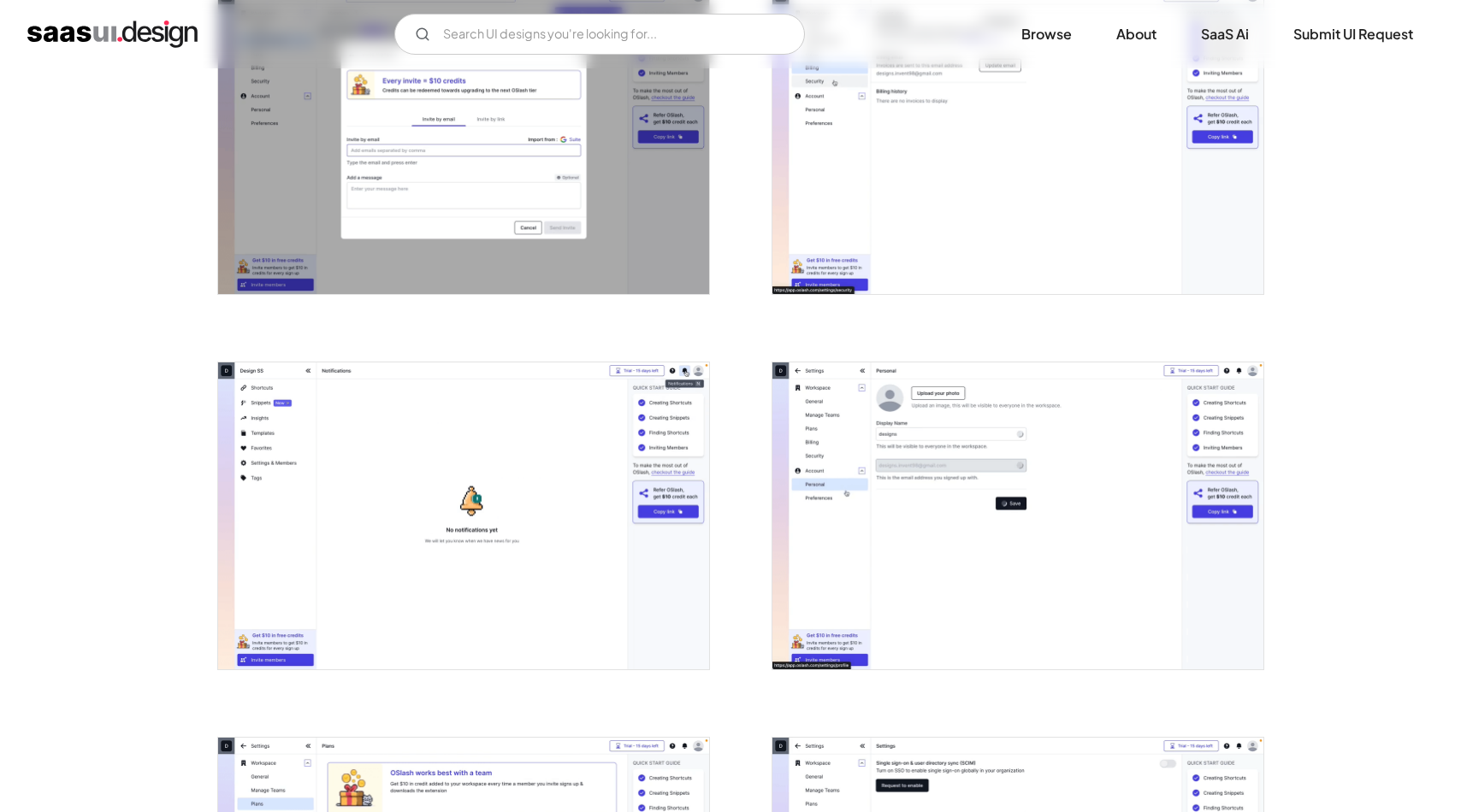
scroll to position [2993, 0]
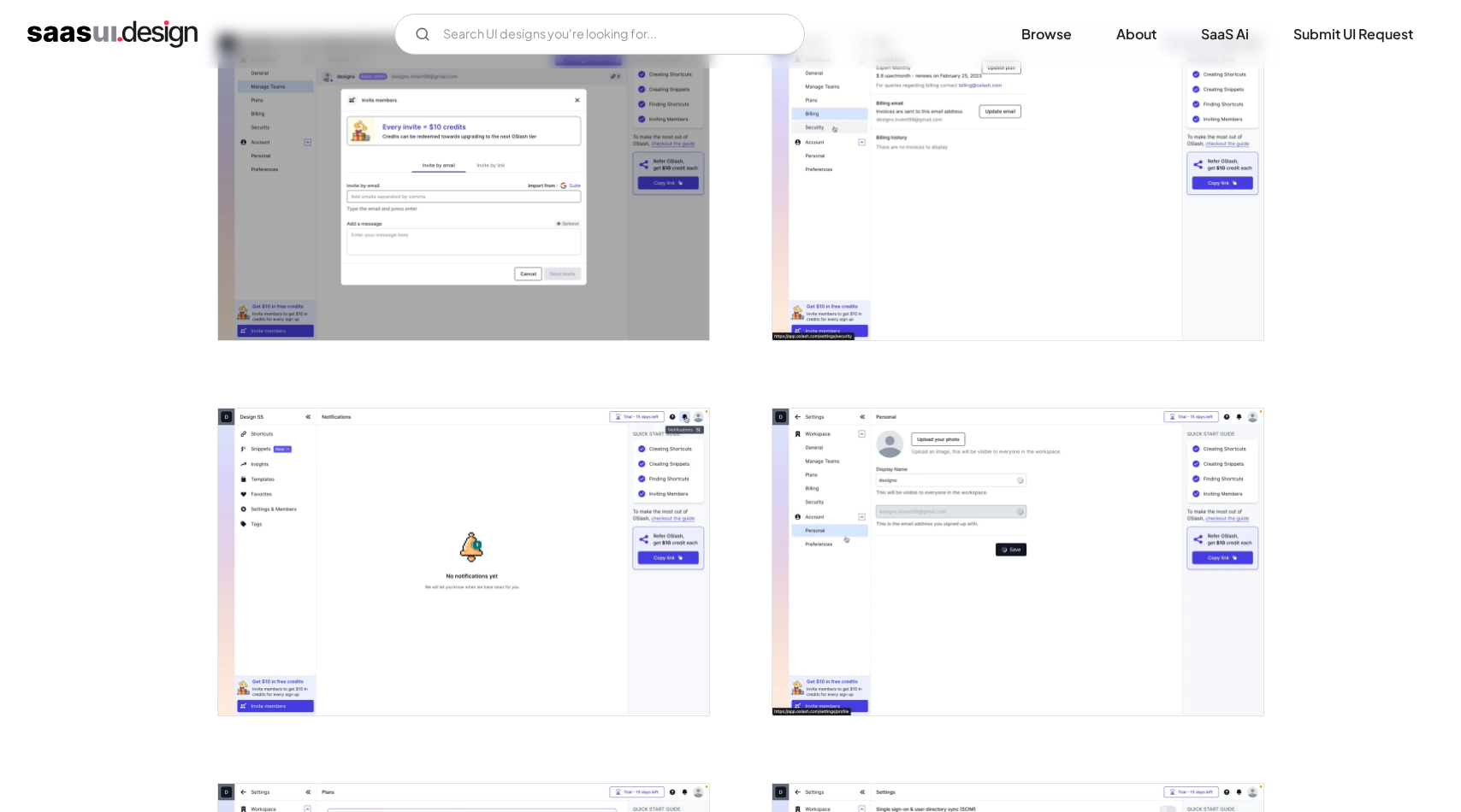
click at [916, 533] on img "open lightbox" at bounding box center [1019, 562] width 491 height 307
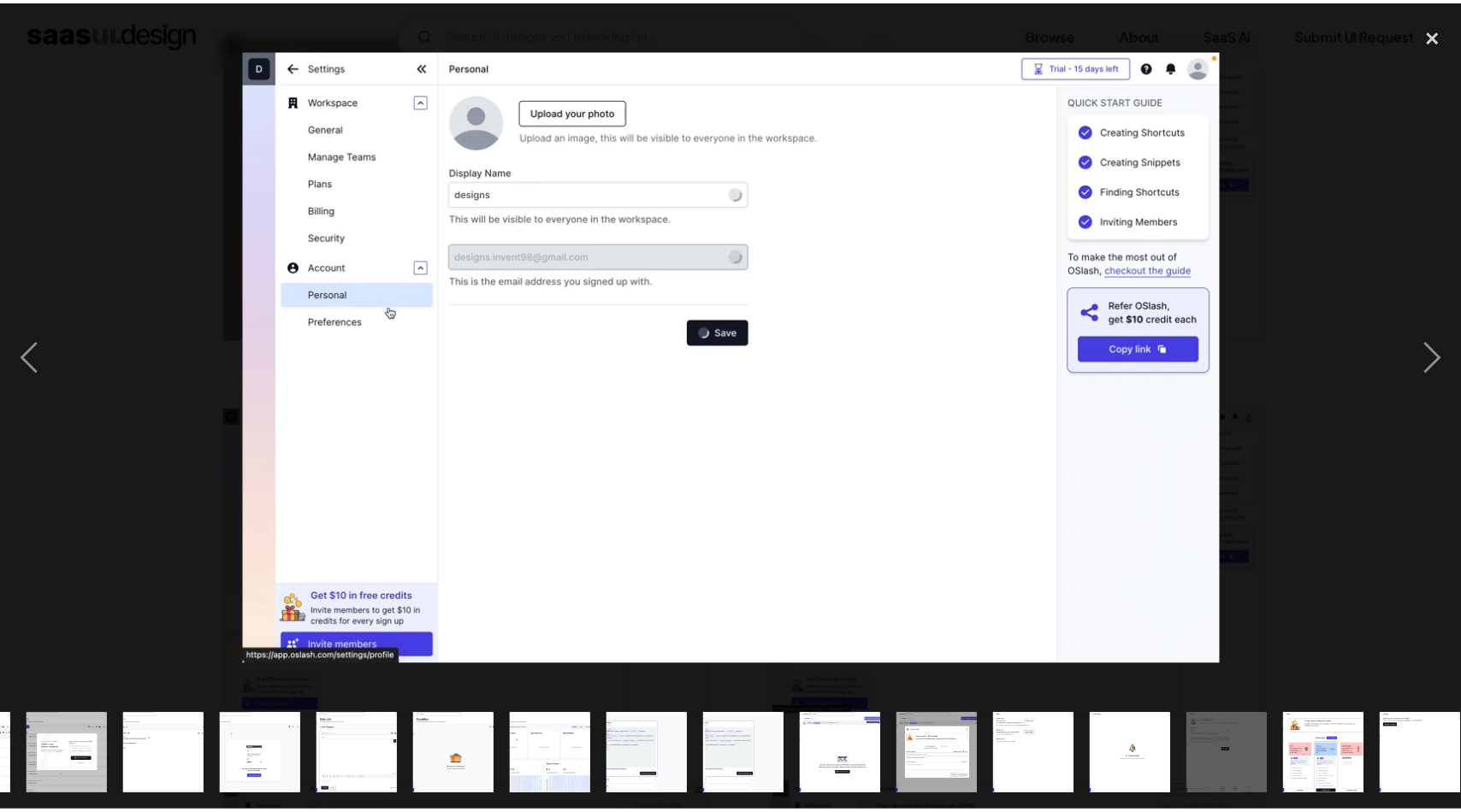
scroll to position [0, 492]
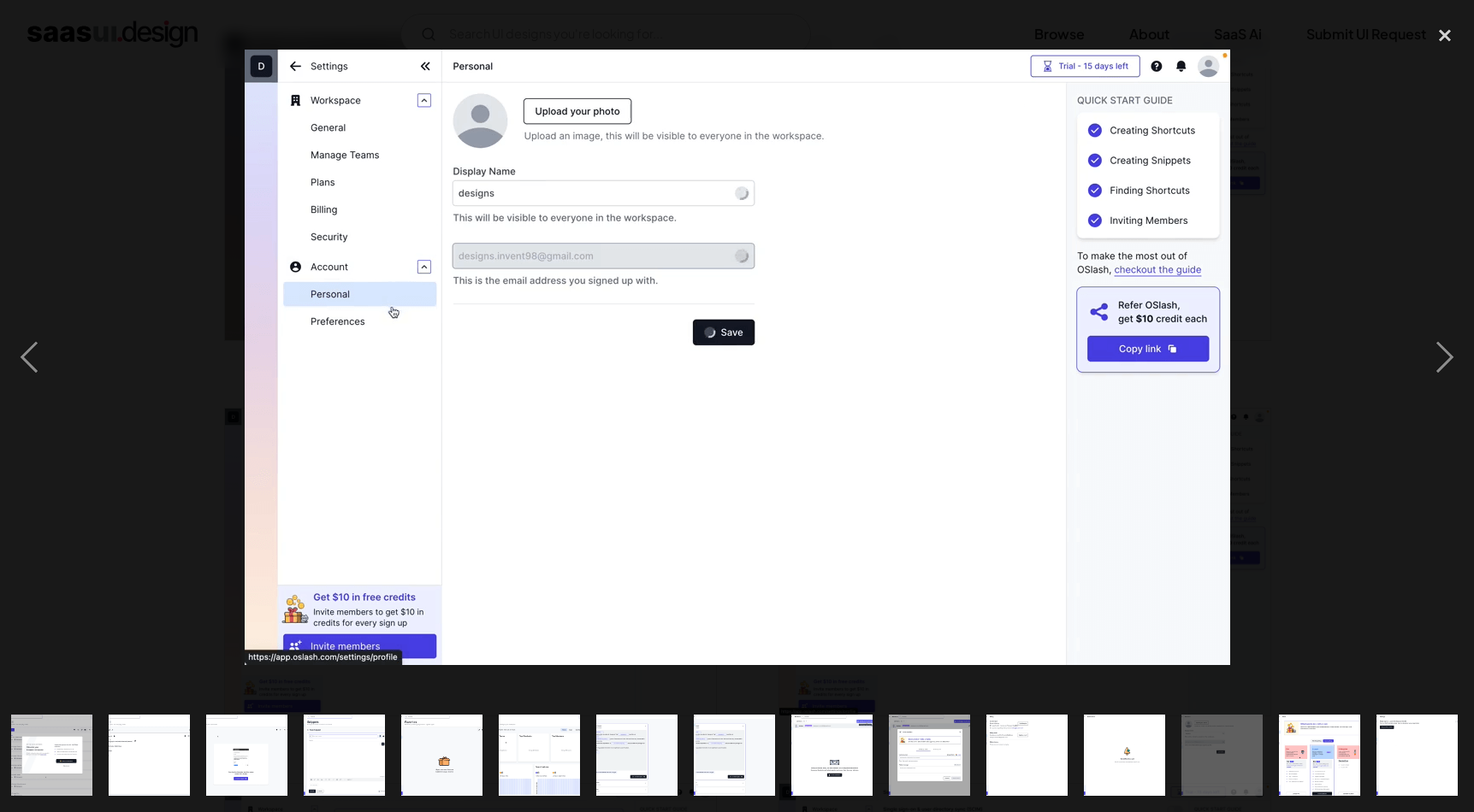
click at [1121, 352] on img at bounding box center [737, 356] width 986 height 616
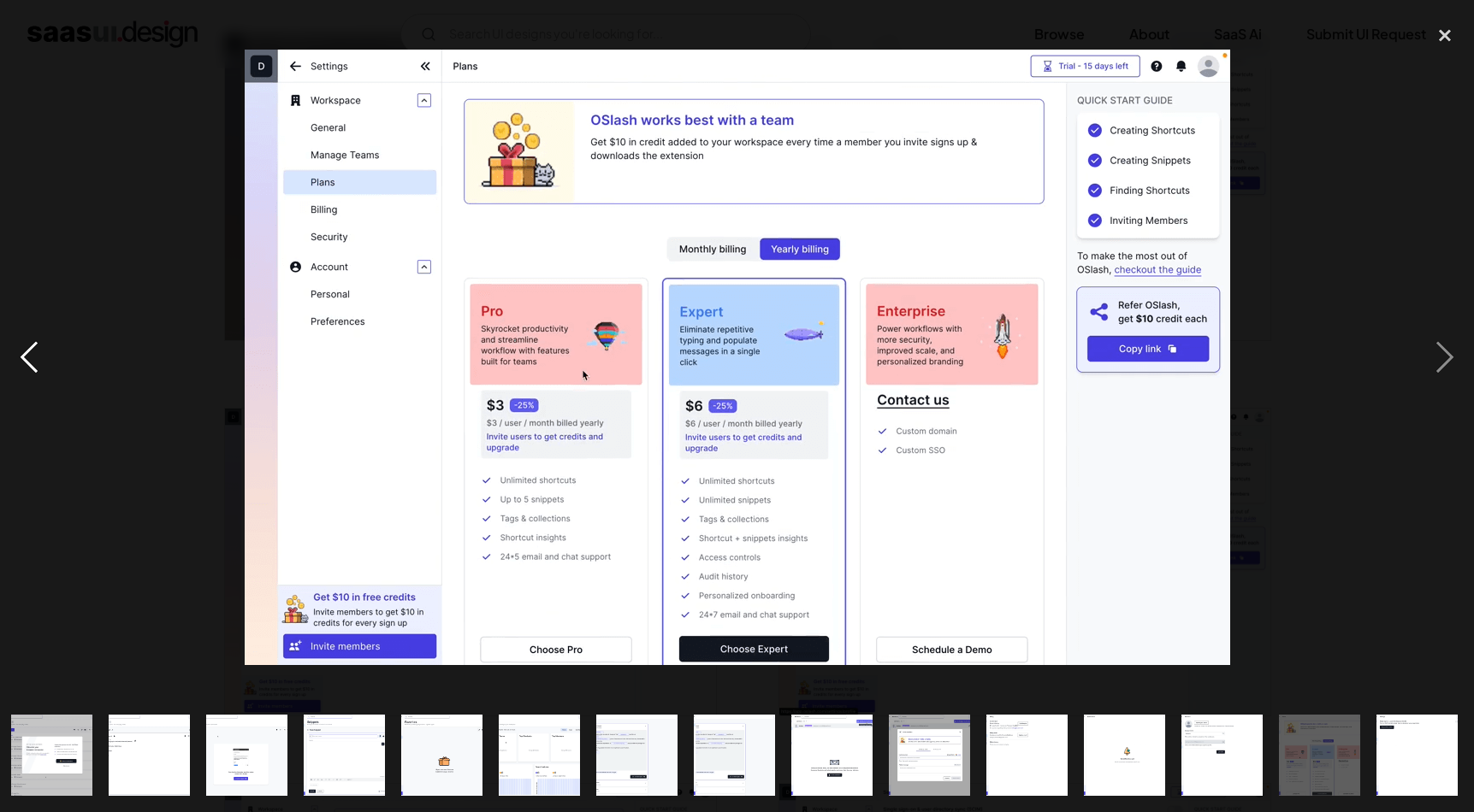
drag, startPoint x: 845, startPoint y: 347, endPoint x: 12, endPoint y: 354, distance: 833.0
click at [12, 354] on div "previous image" at bounding box center [29, 357] width 58 height 682
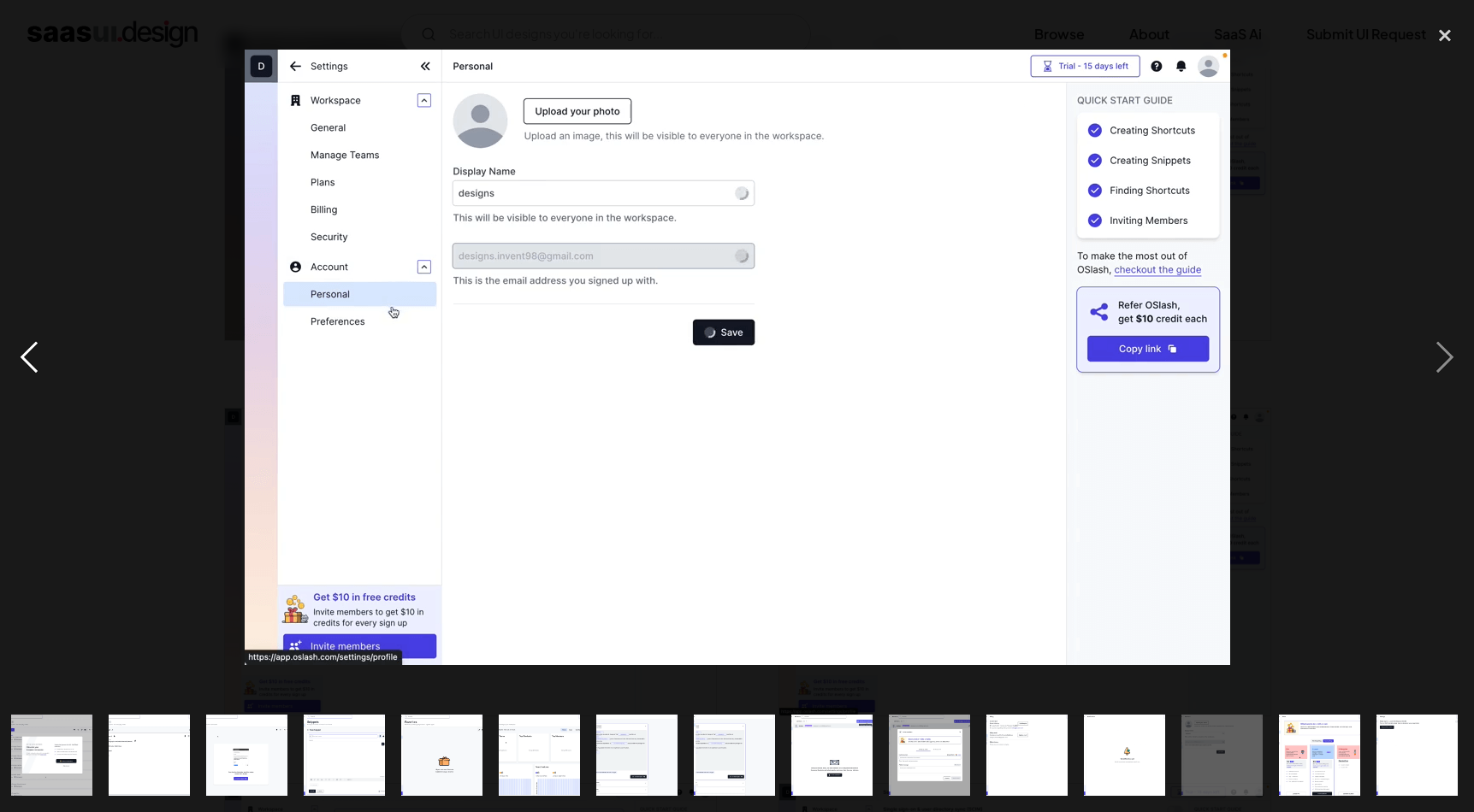
click at [33, 357] on div "previous image" at bounding box center [29, 357] width 58 height 682
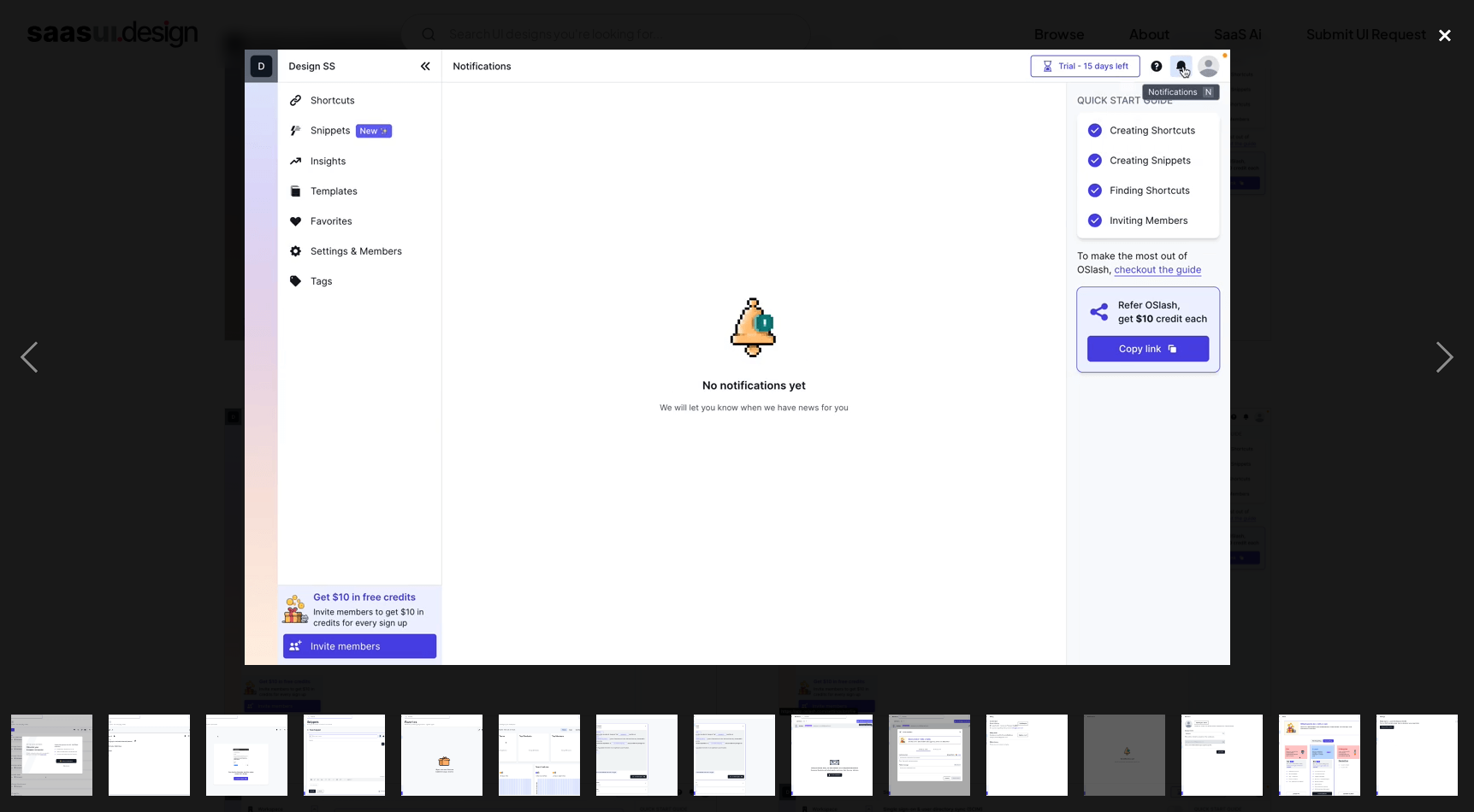
click at [1444, 45] on div "close lightbox" at bounding box center [1444, 35] width 58 height 38
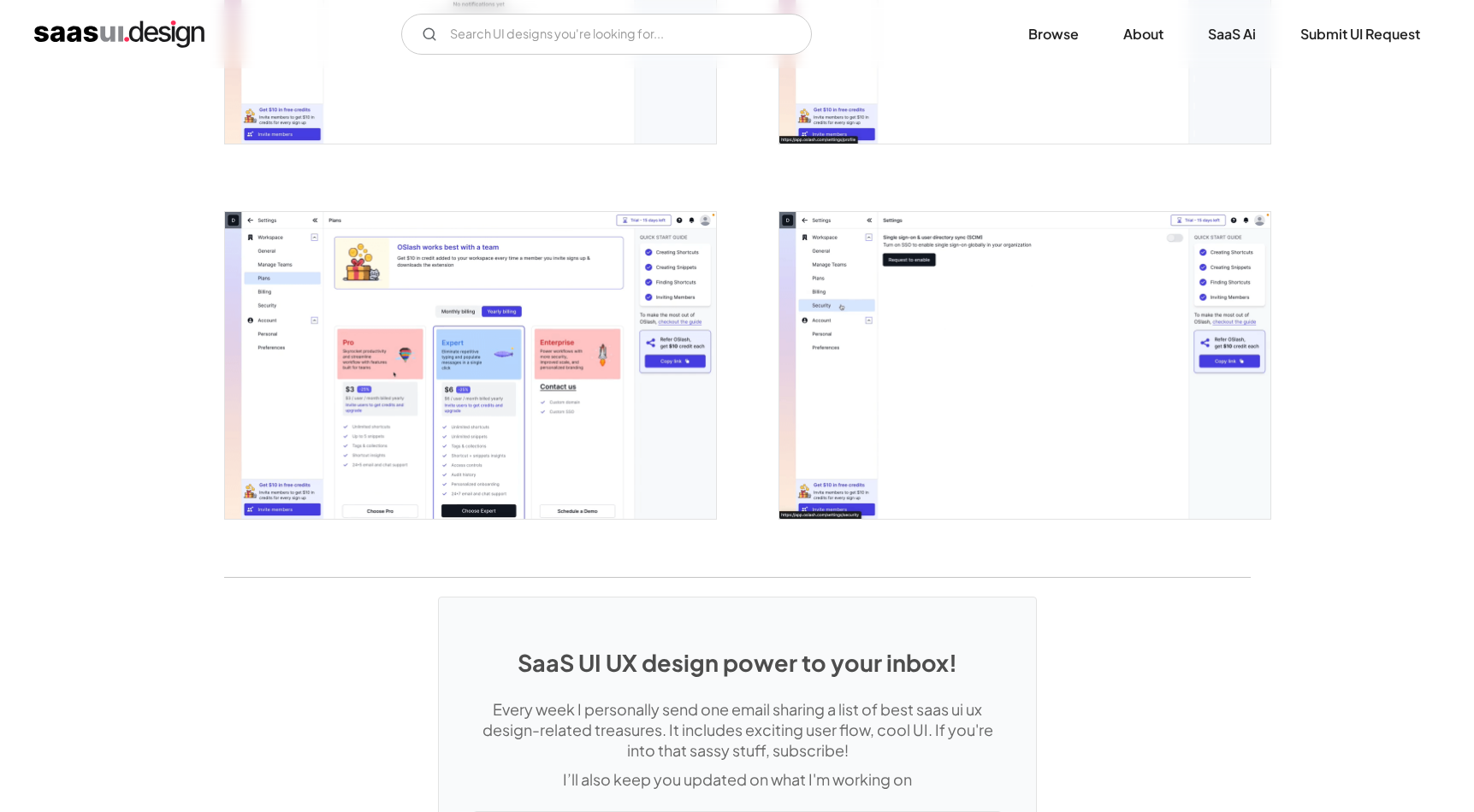
scroll to position [3506, 0]
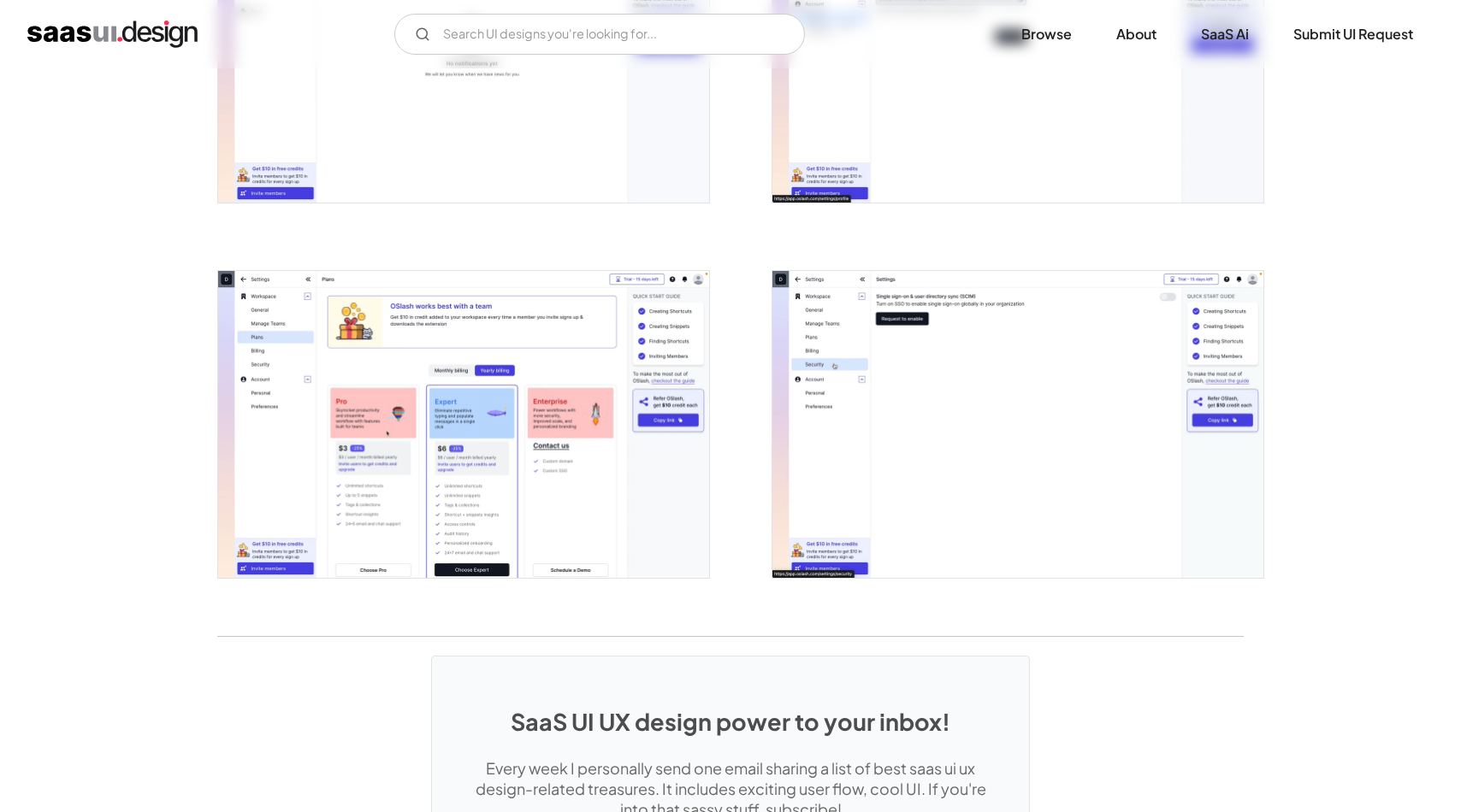
click at [599, 438] on img "open lightbox" at bounding box center [464, 424] width 491 height 307
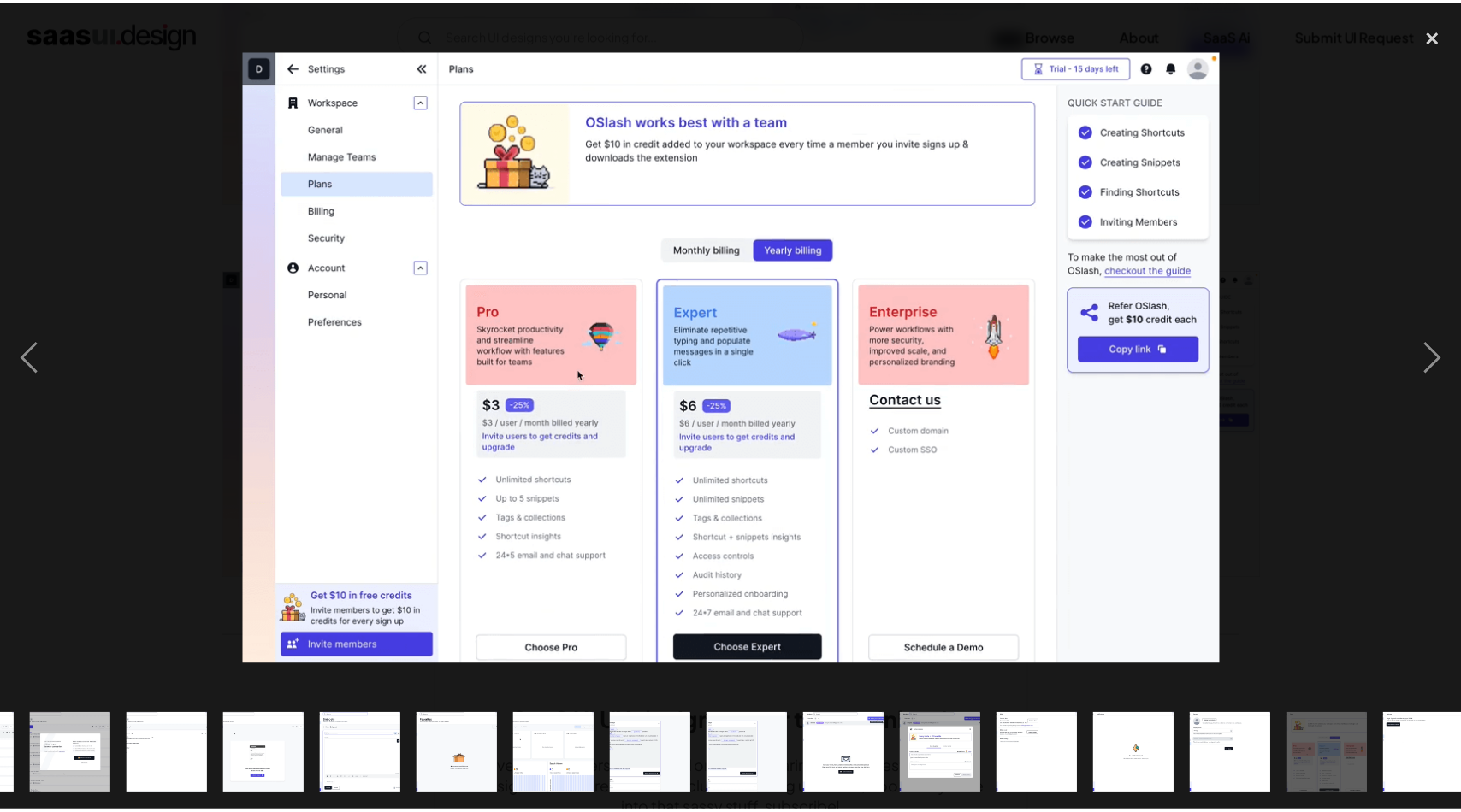
scroll to position [0, 492]
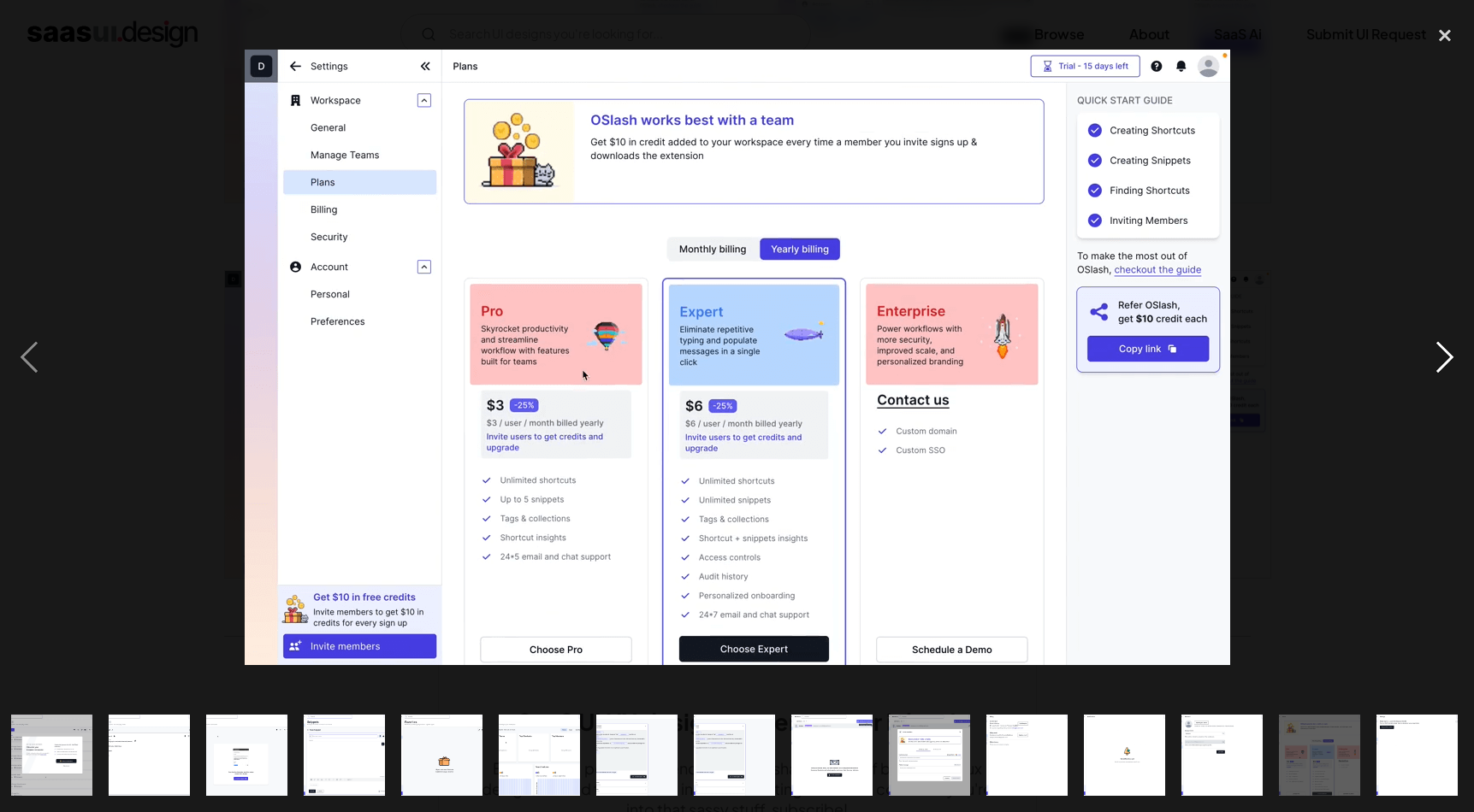
click at [1449, 356] on div "next image" at bounding box center [1444, 357] width 58 height 682
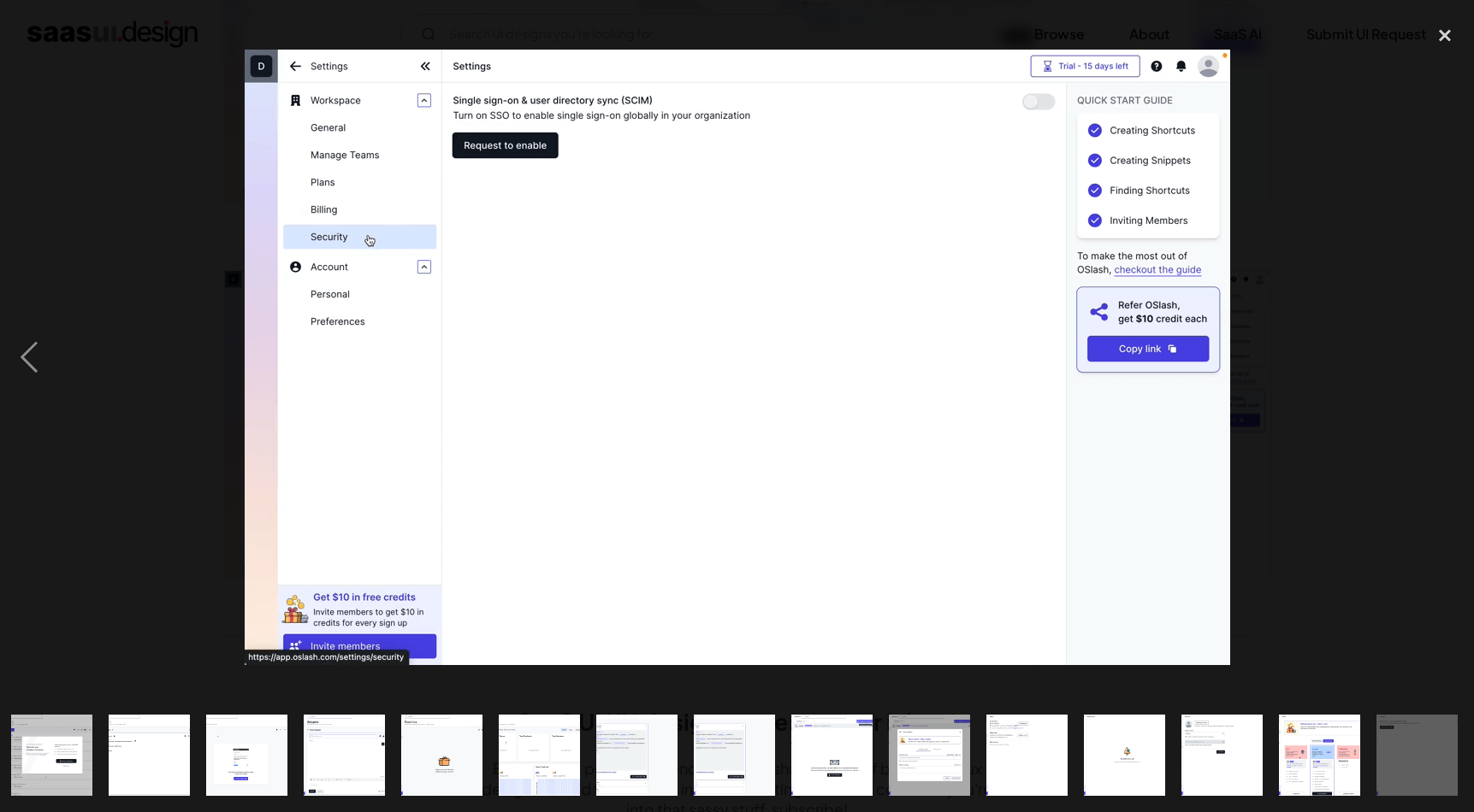
drag, startPoint x: 1436, startPoint y: 39, endPoint x: 1363, endPoint y: 42, distance: 73.1
click at [1436, 39] on div "close lightbox" at bounding box center [1444, 35] width 58 height 38
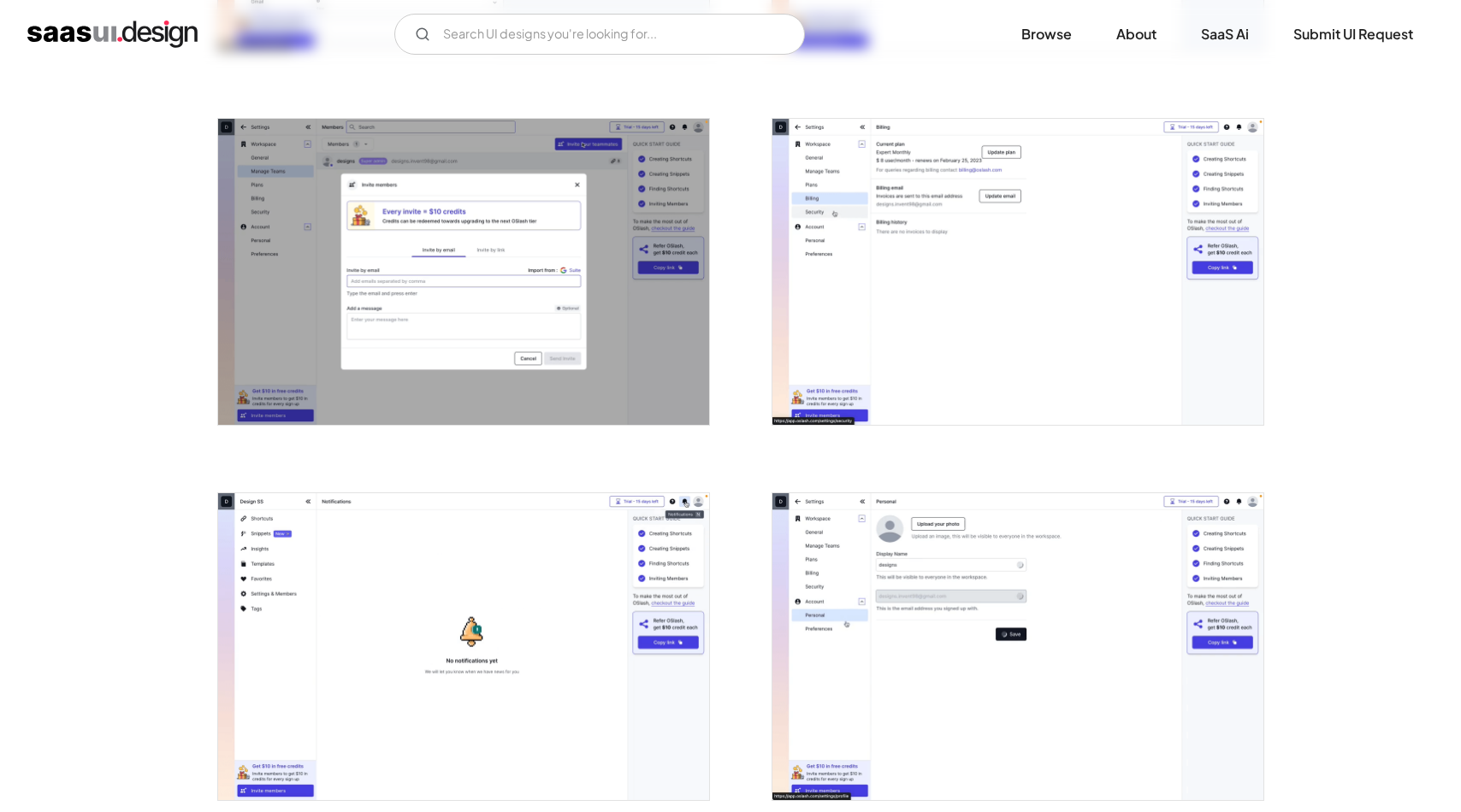
scroll to position [2651, 0]
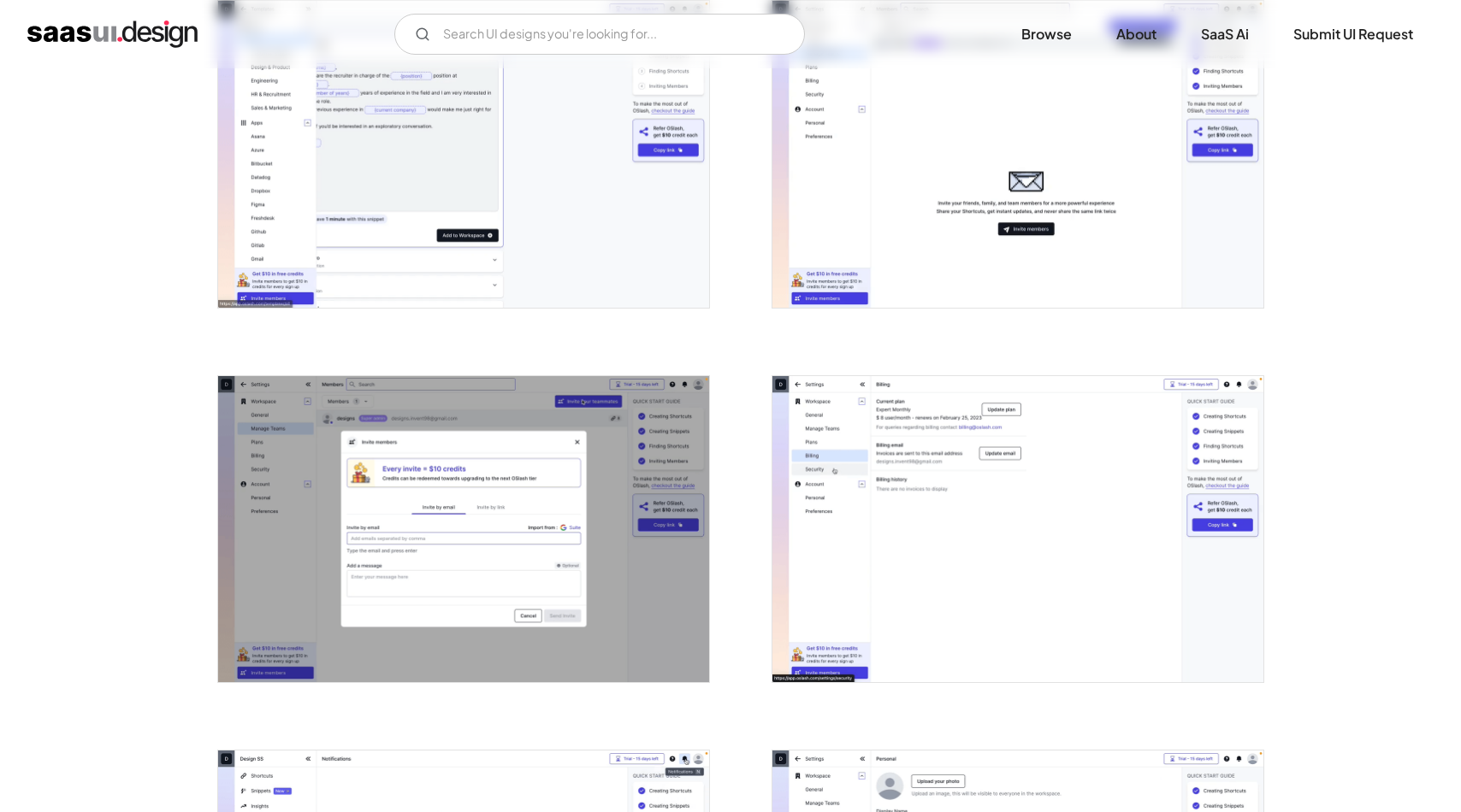
click at [123, 42] on img "home" at bounding box center [112, 34] width 171 height 27
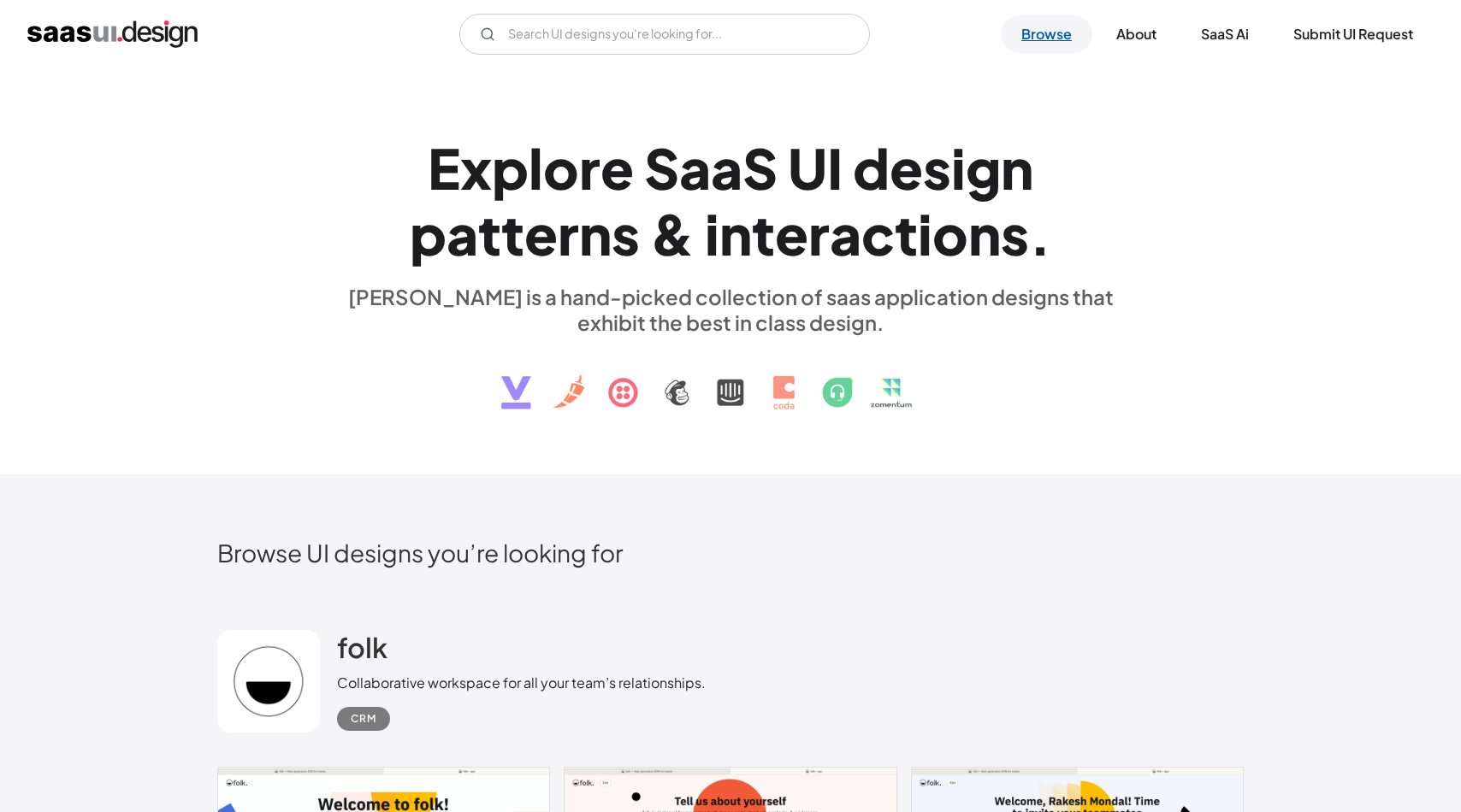
click at [1039, 29] on link "Browse" at bounding box center [1047, 34] width 92 height 38
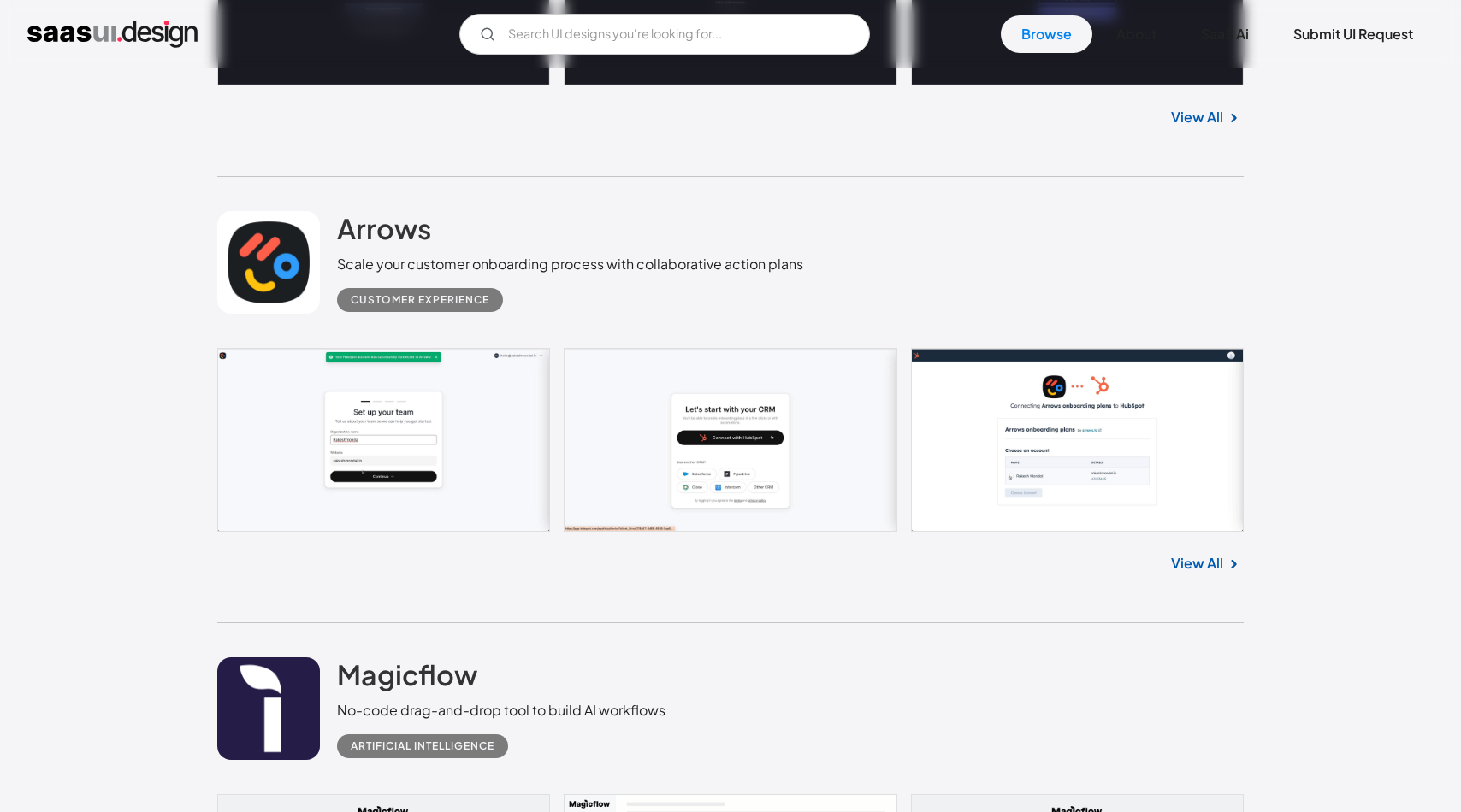
scroll to position [1368, 0]
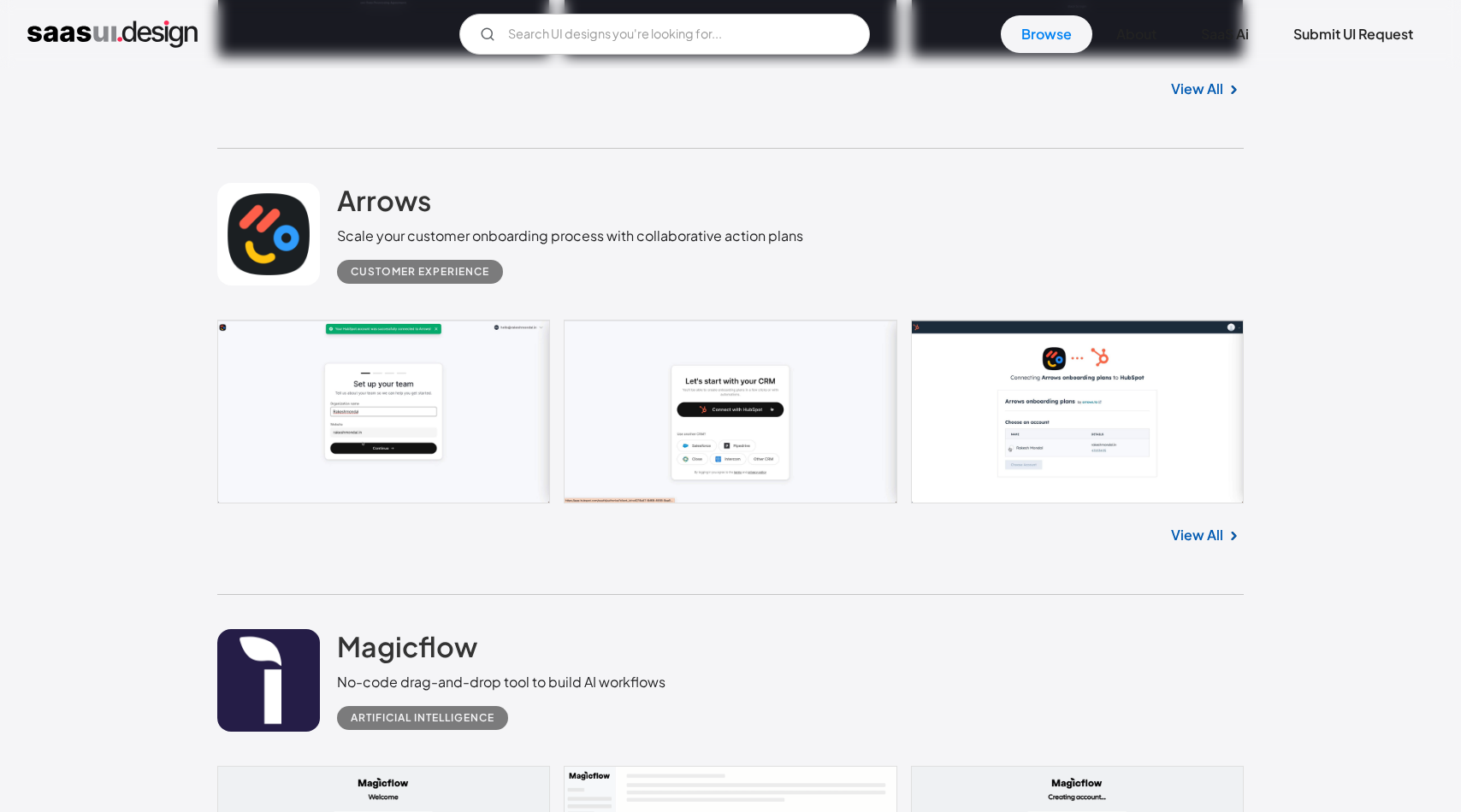
click at [423, 452] on link at bounding box center [730, 411] width 1026 height 184
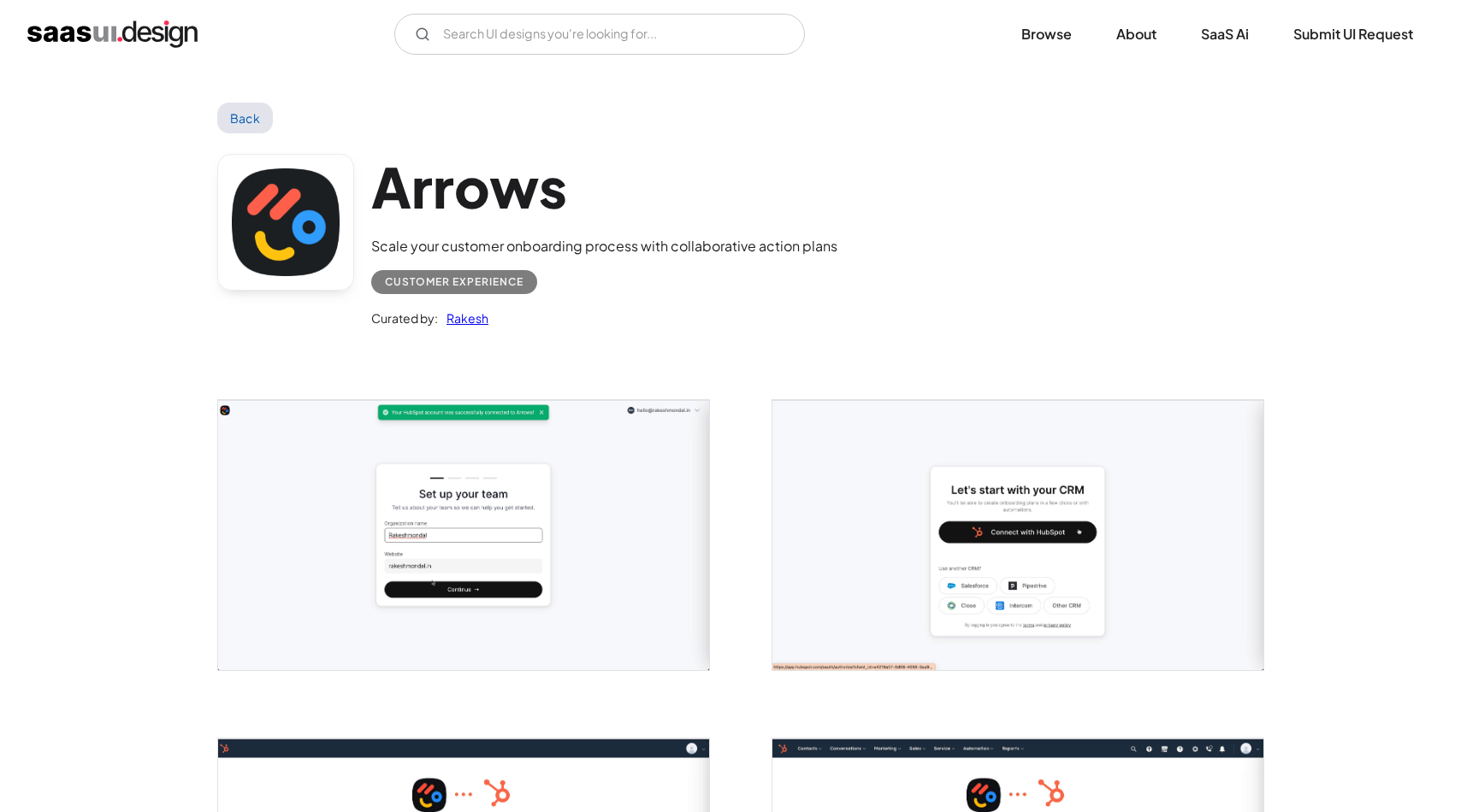
click at [423, 452] on img "open lightbox" at bounding box center [464, 535] width 491 height 271
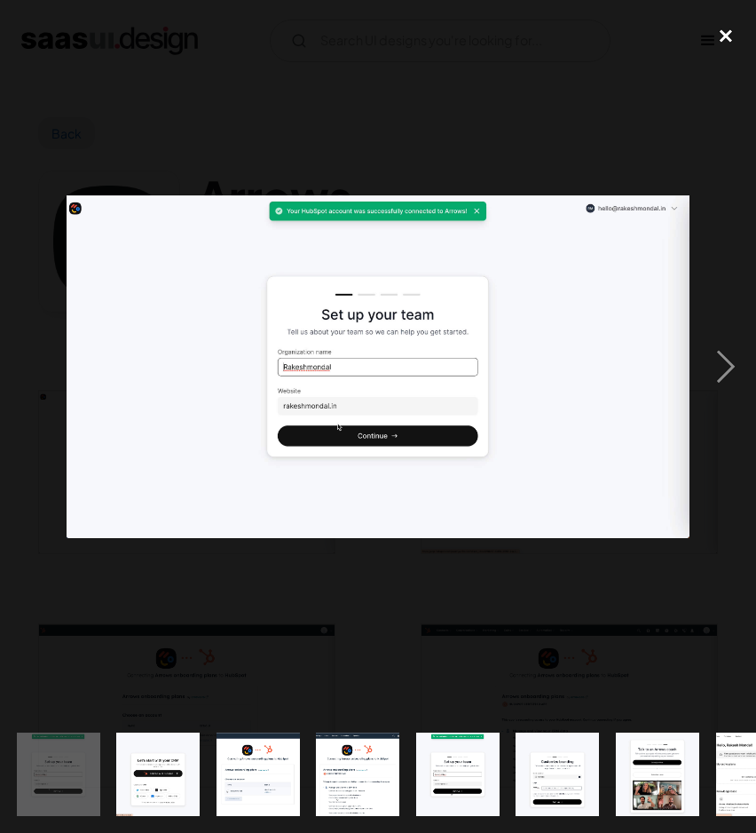
click at [731, 29] on div "close lightbox" at bounding box center [726, 36] width 60 height 39
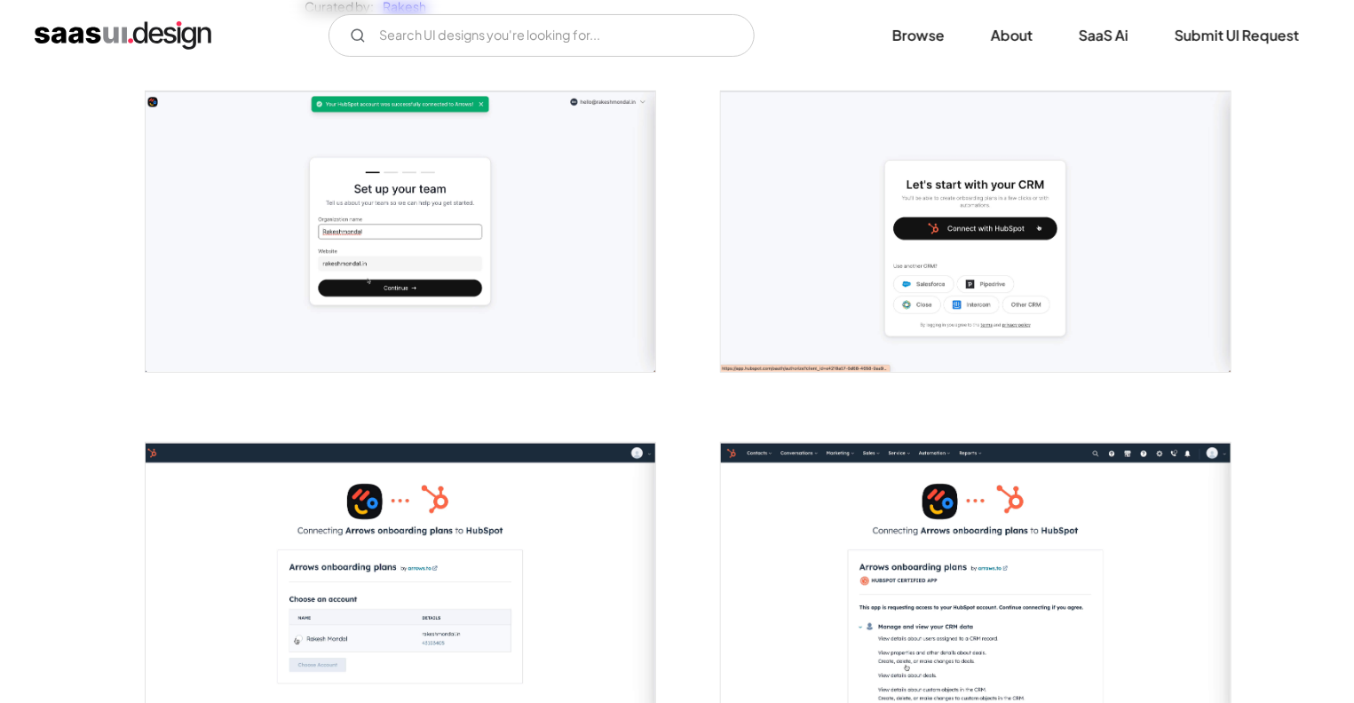
scroll to position [326, 0]
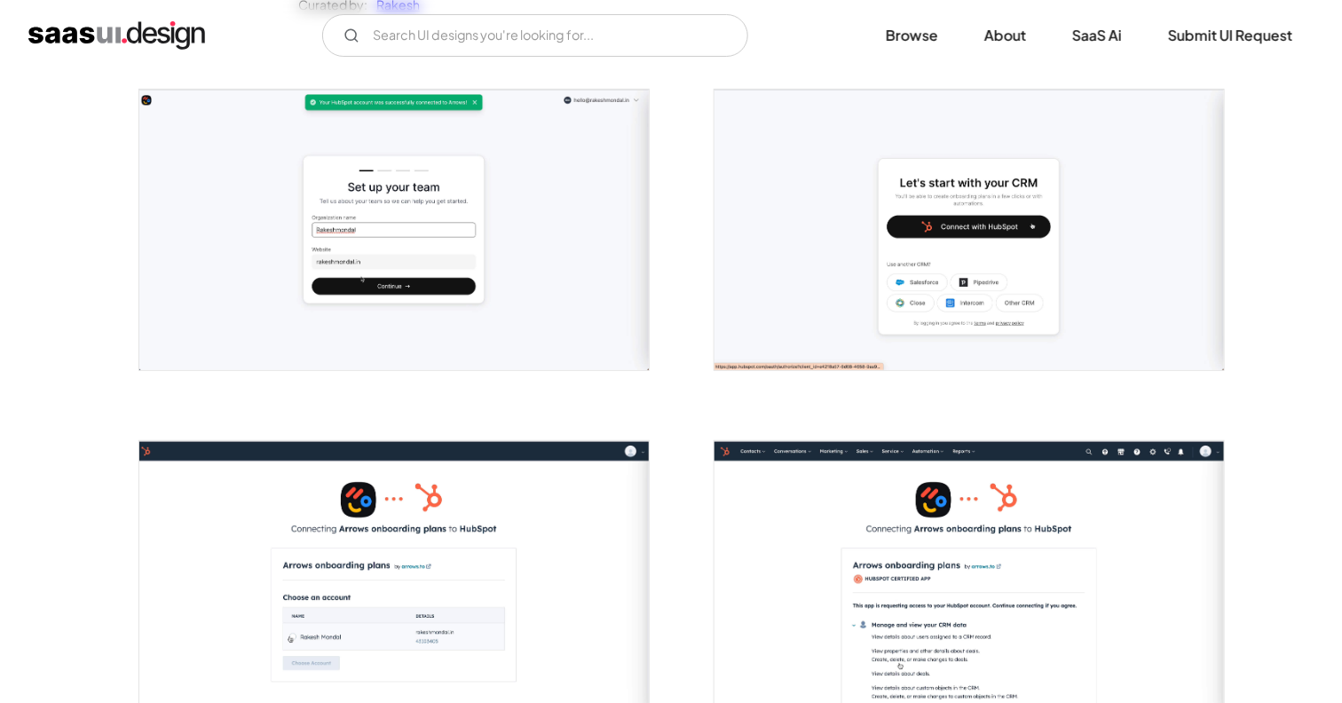
click at [506, 355] on img "open lightbox" at bounding box center [394, 230] width 510 height 281
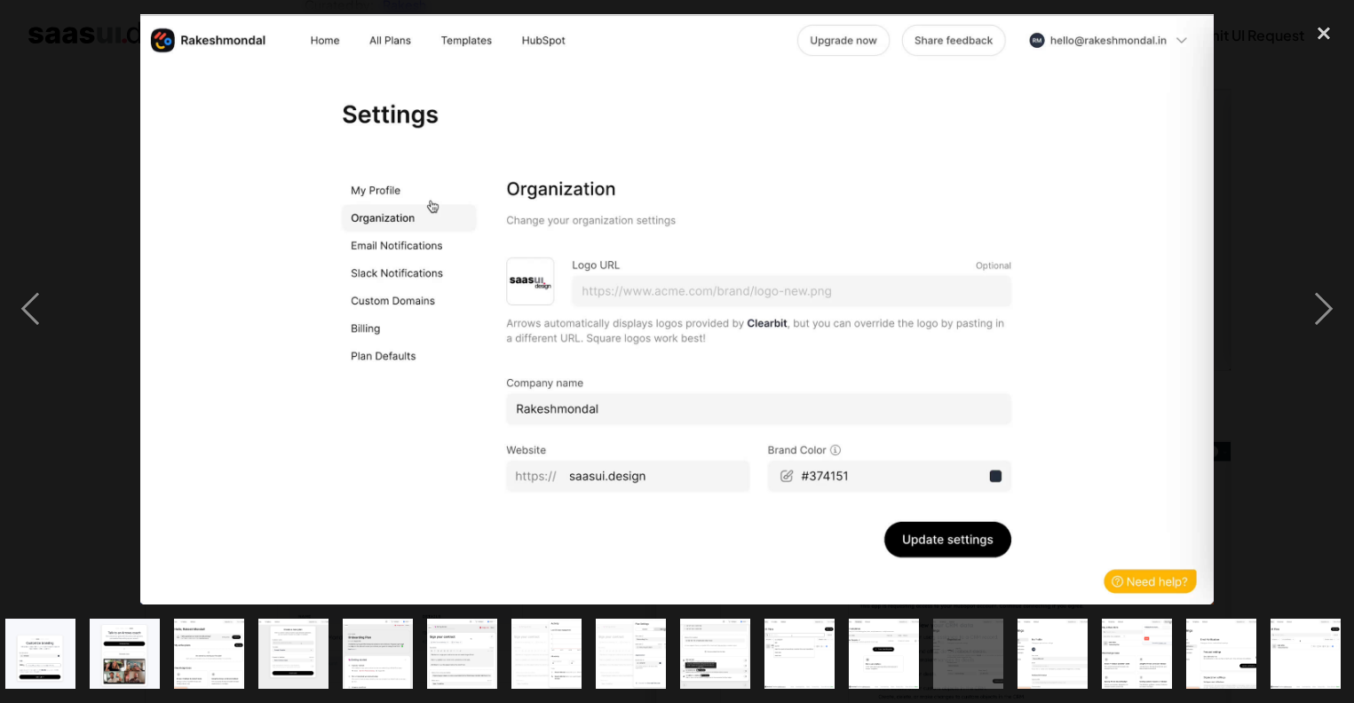
scroll to position [0, 431]
click at [1326, 305] on div "next image" at bounding box center [1323, 309] width 60 height 590
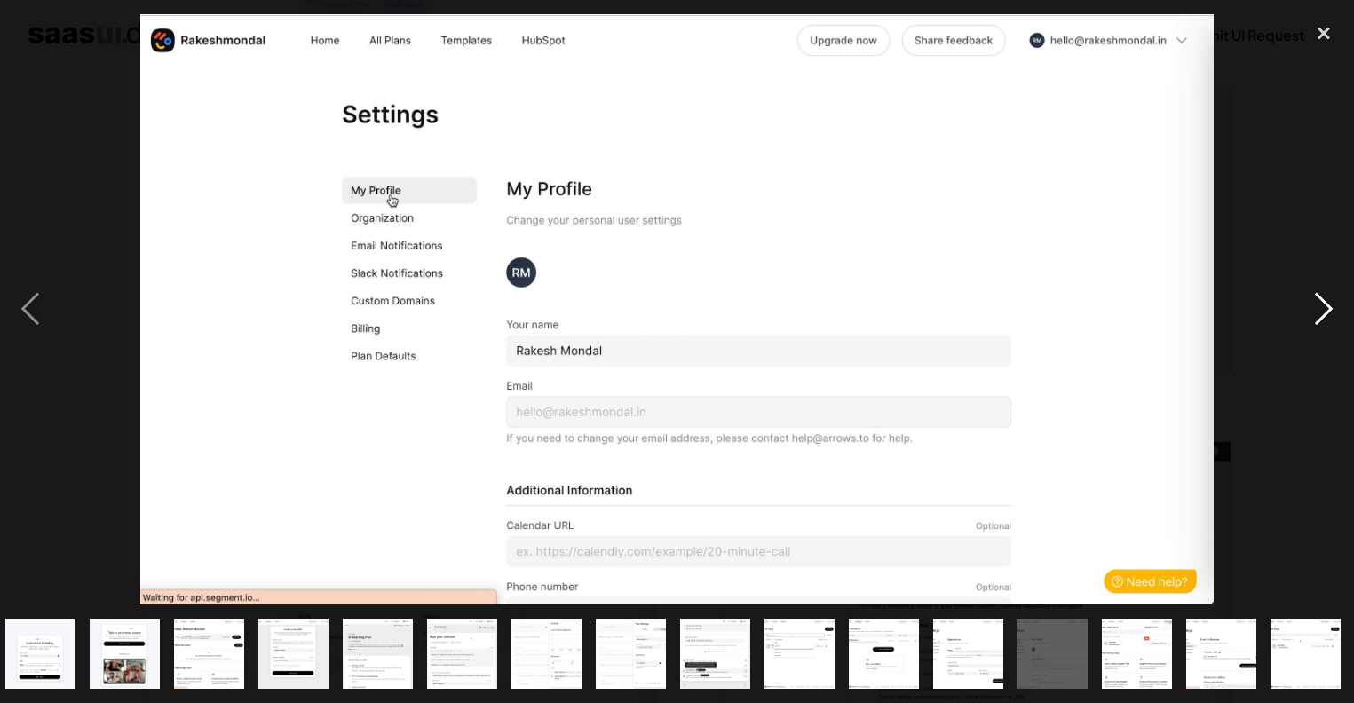
click at [1326, 305] on div "next image" at bounding box center [1323, 309] width 60 height 590
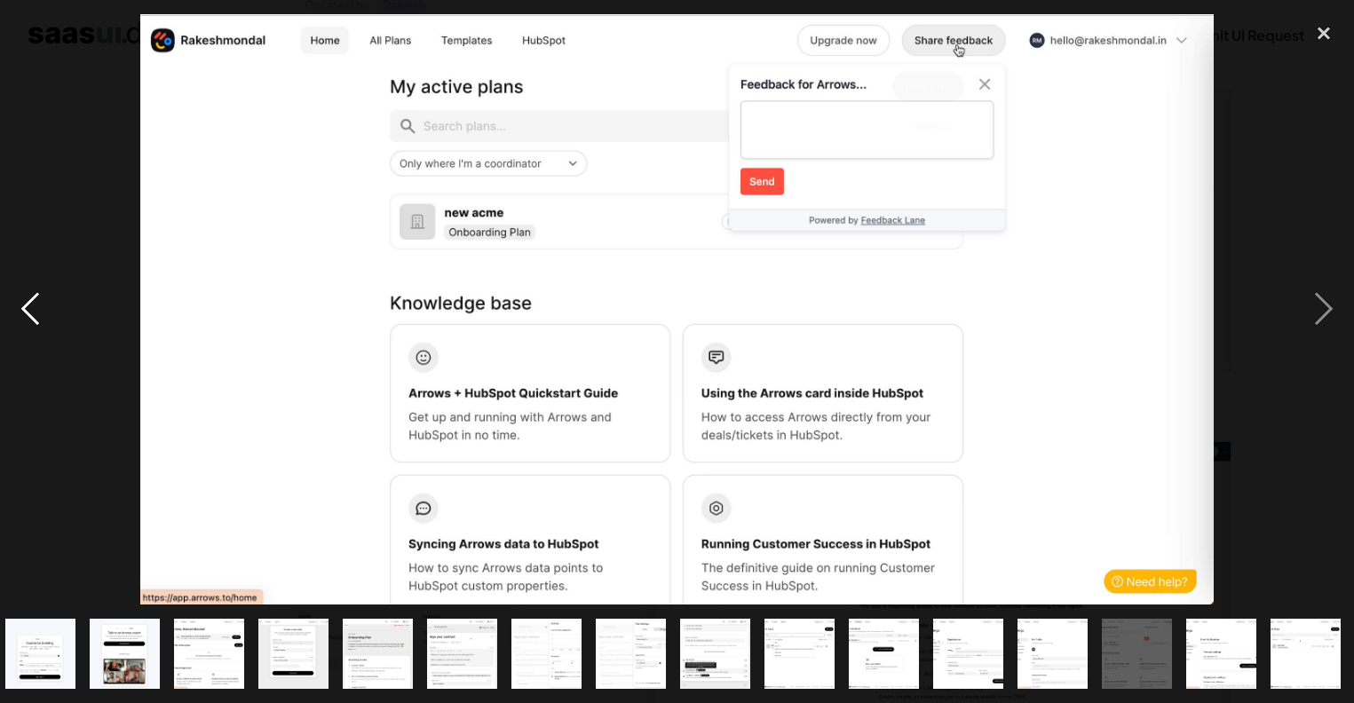
click at [20, 328] on div "previous image" at bounding box center [30, 309] width 60 height 590
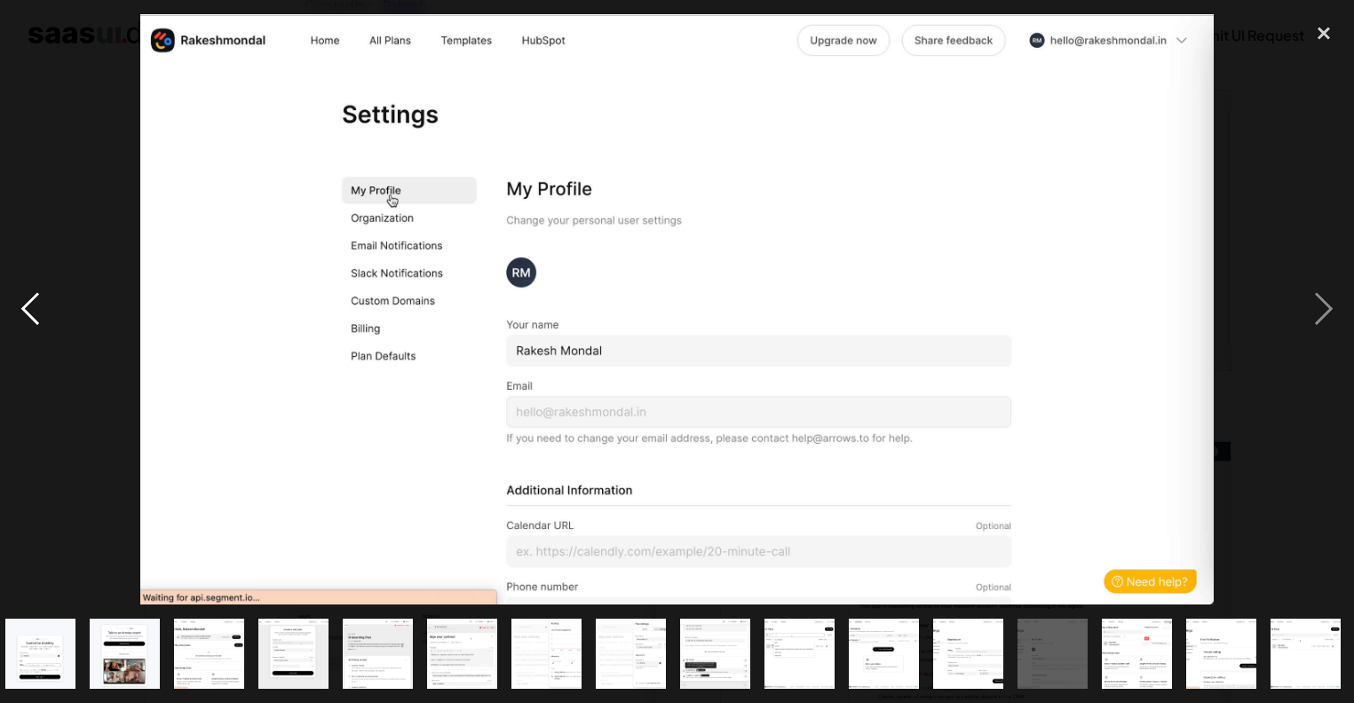
click at [20, 328] on div "previous image" at bounding box center [30, 309] width 60 height 590
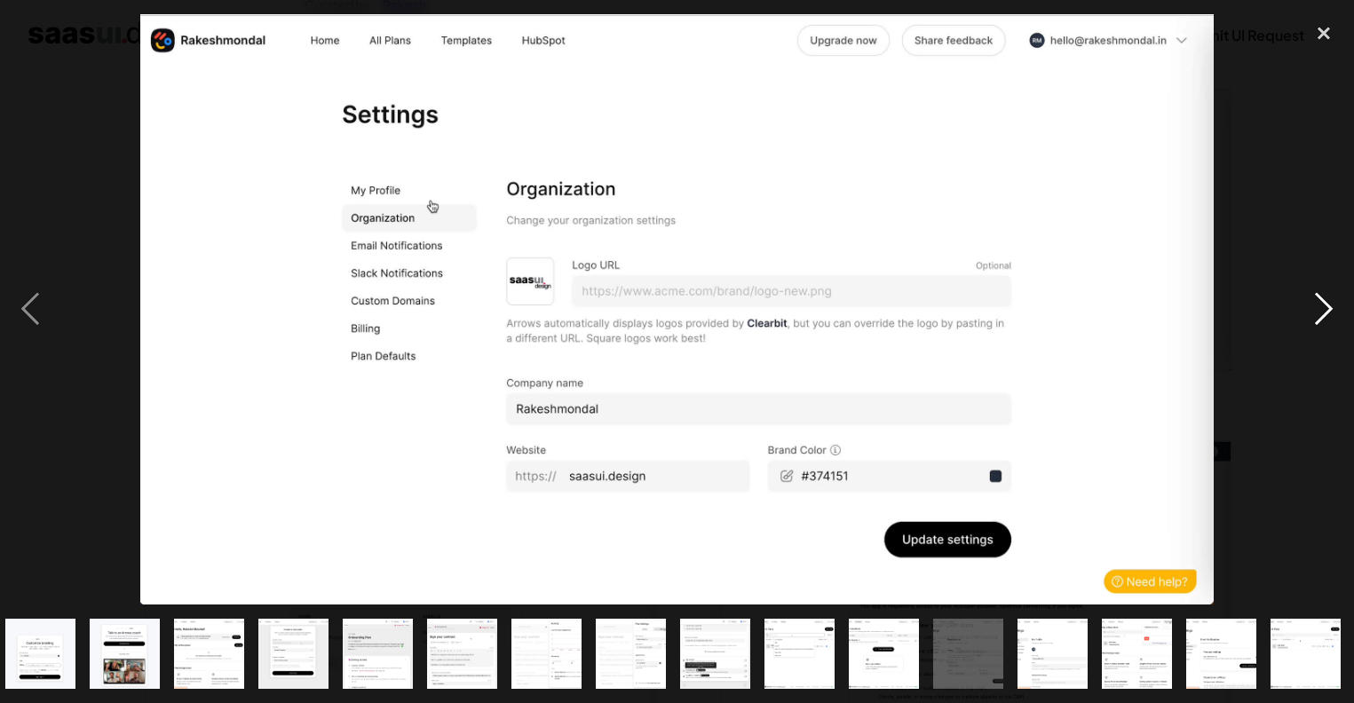
click at [1325, 314] on div "next image" at bounding box center [1323, 309] width 60 height 590
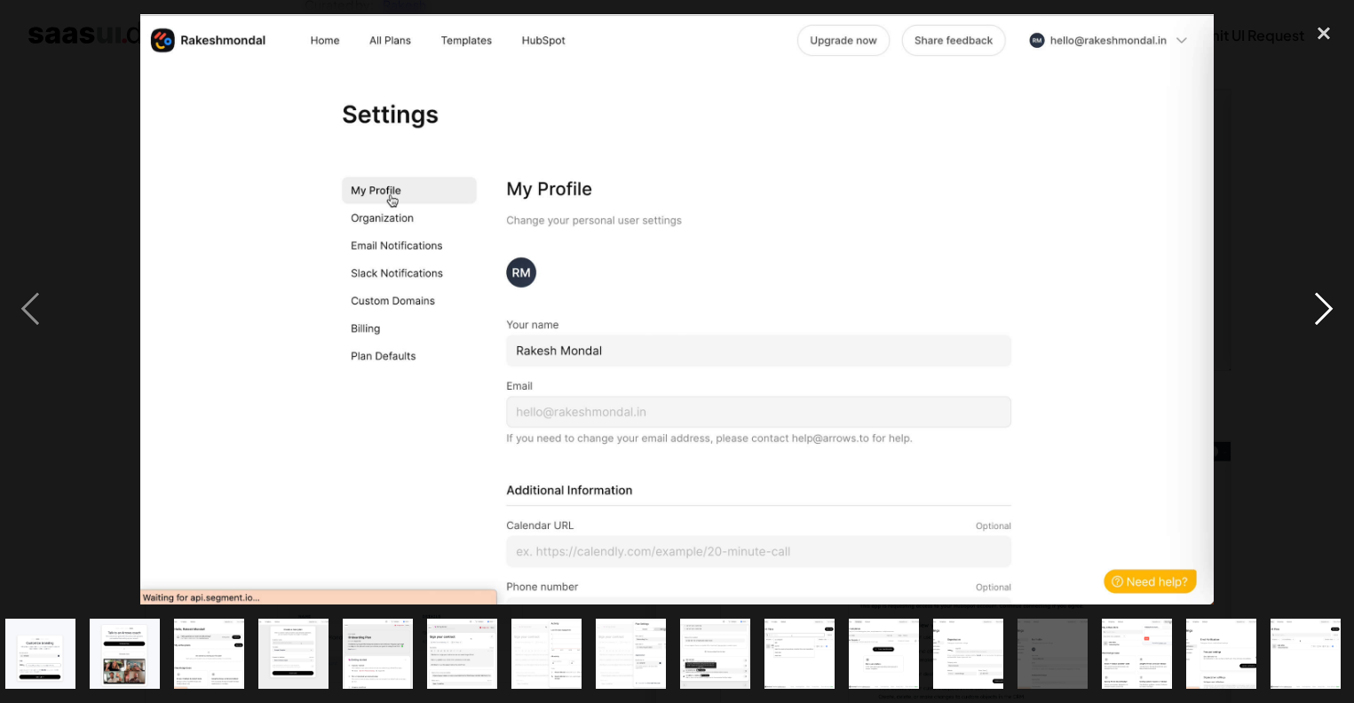
click at [1327, 314] on div "next image" at bounding box center [1323, 309] width 60 height 590
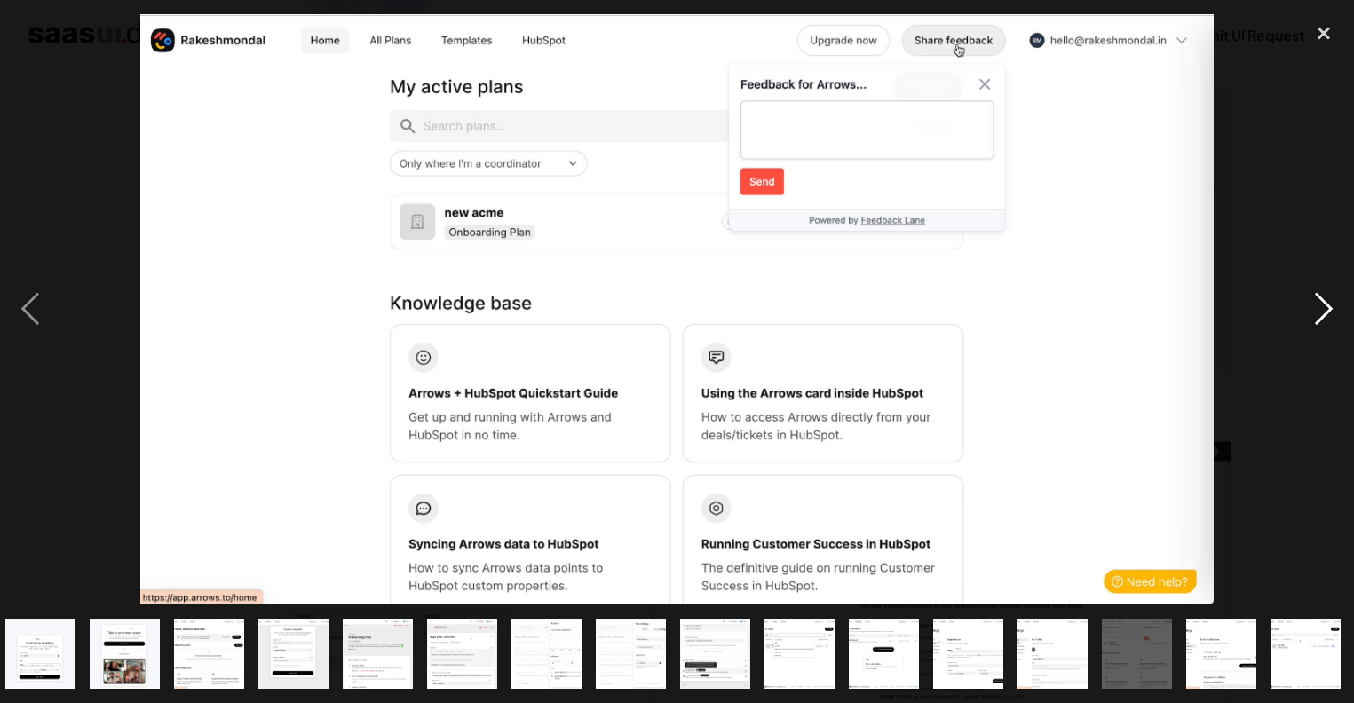
click at [1327, 314] on div "next image" at bounding box center [1323, 309] width 60 height 590
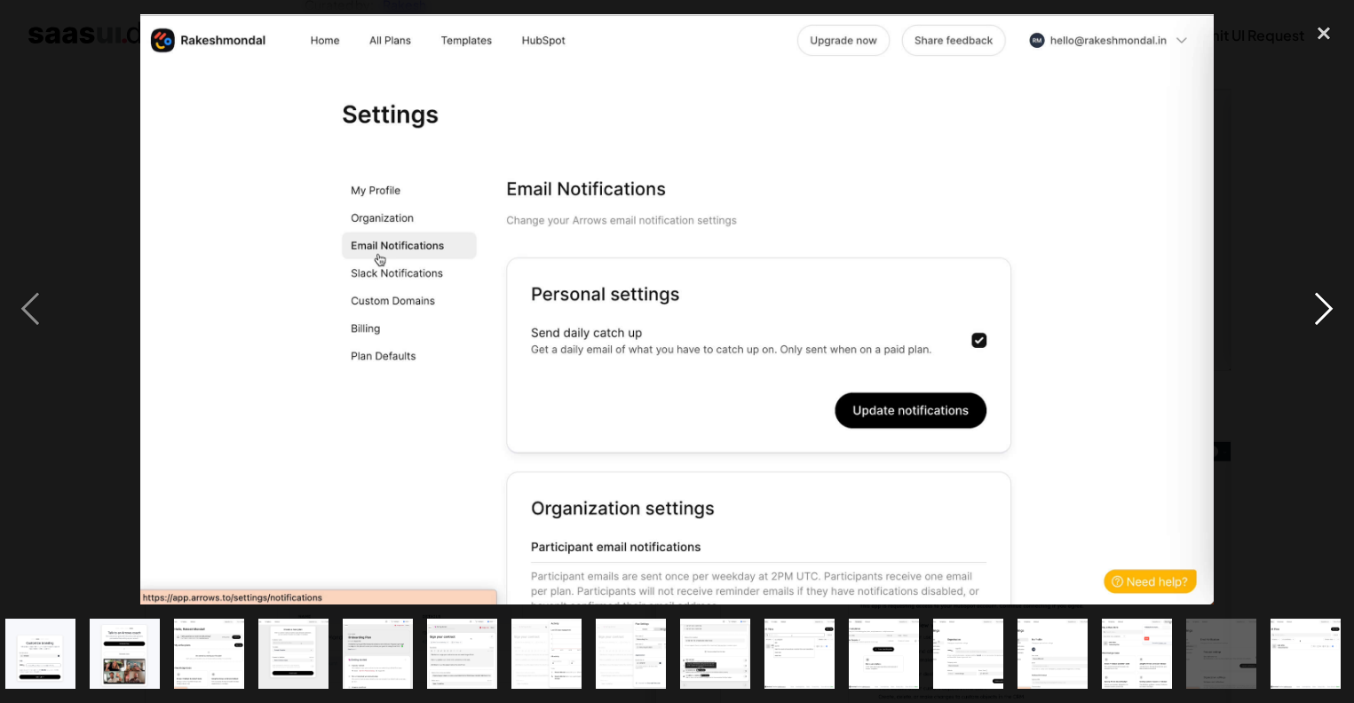
click at [1327, 314] on div "next image" at bounding box center [1323, 309] width 60 height 590
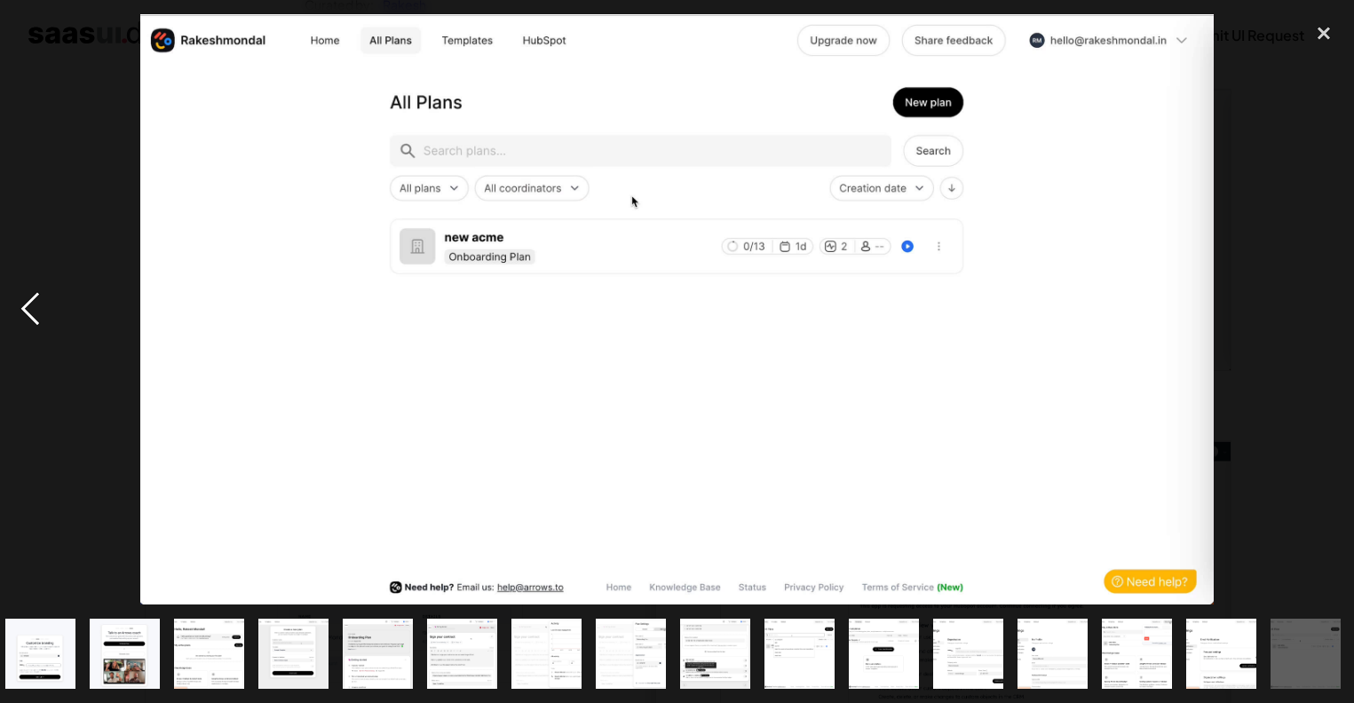
click at [25, 317] on div "previous image" at bounding box center [30, 309] width 60 height 590
